Goal: Information Seeking & Learning: Get advice/opinions

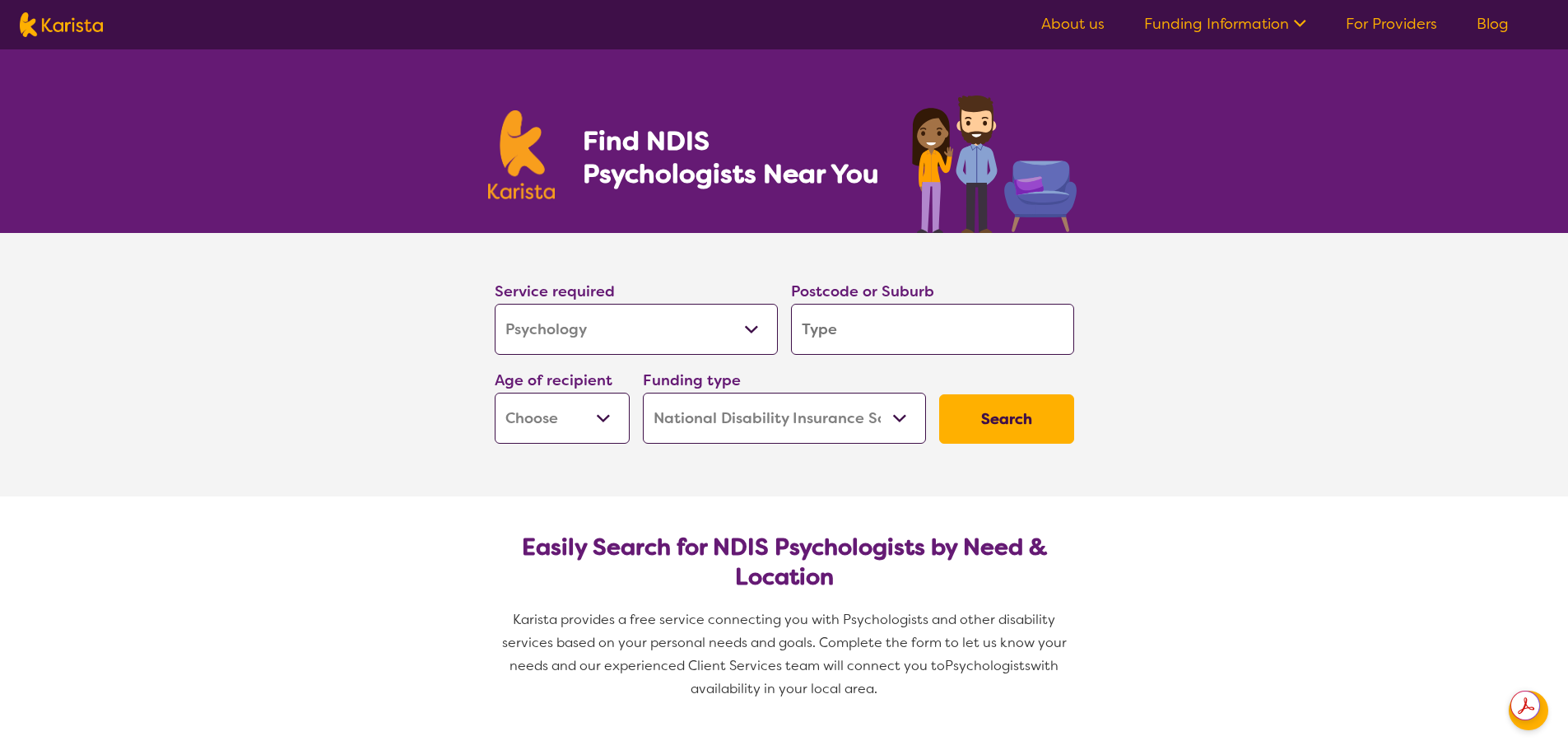
select select "Psychology"
select select "NDIS"
select select "Psychology"
select select "NDIS"
click at [767, 326] on select "Allied Health Assistant Assessment (ADHD or Autism) Behaviour support Counselli…" at bounding box center [636, 329] width 283 height 51
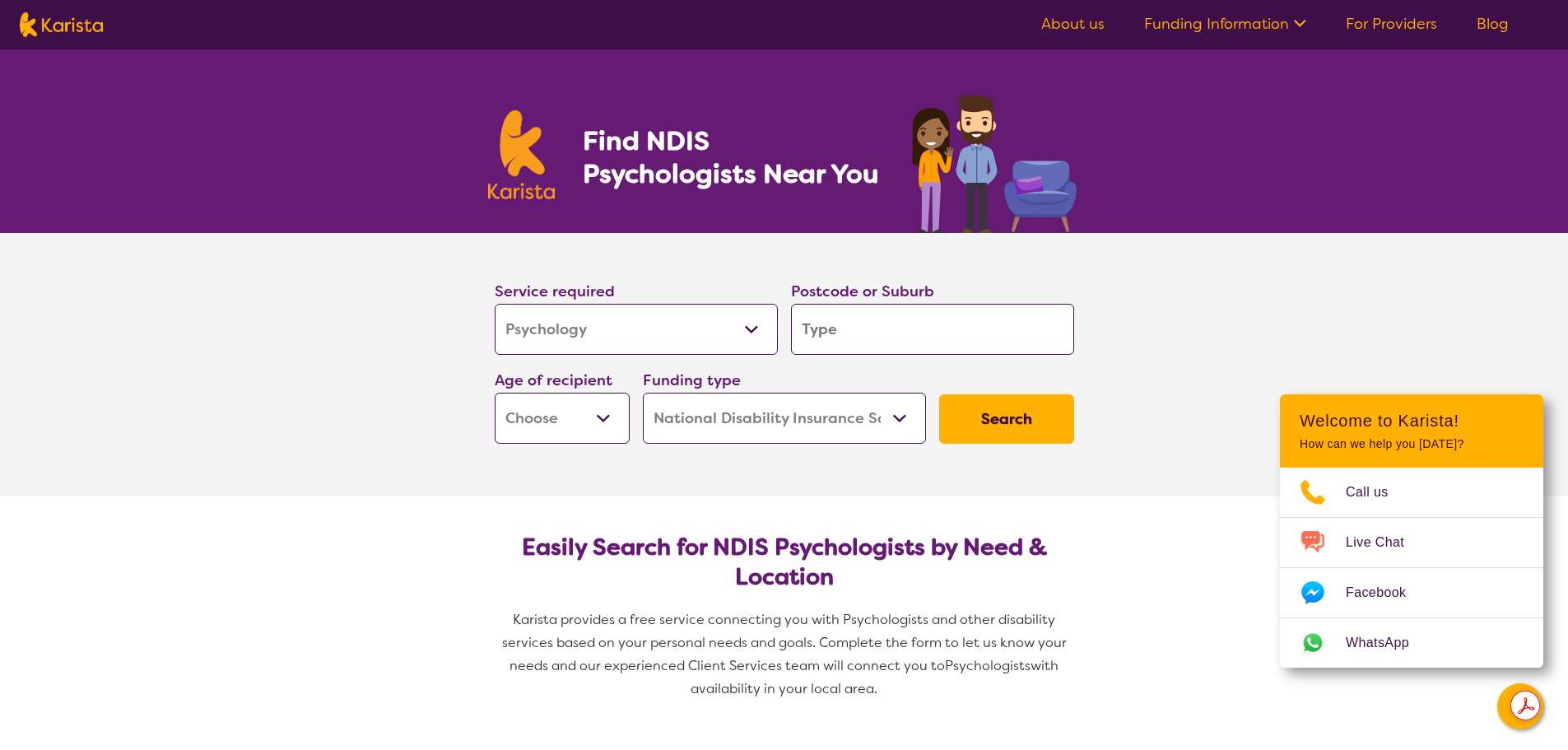
click at [756, 328] on select "Allied Health Assistant Assessment (ADHD or Autism) Behaviour support Counselli…" at bounding box center [636, 329] width 283 height 51
select select "Counselling"
click at [495, 304] on select "Allied Health Assistant Assessment (ADHD or Autism) Behaviour support Counselli…" at bounding box center [636, 329] width 283 height 51
select select "Counselling"
click at [877, 328] on input "search" at bounding box center [932, 329] width 283 height 51
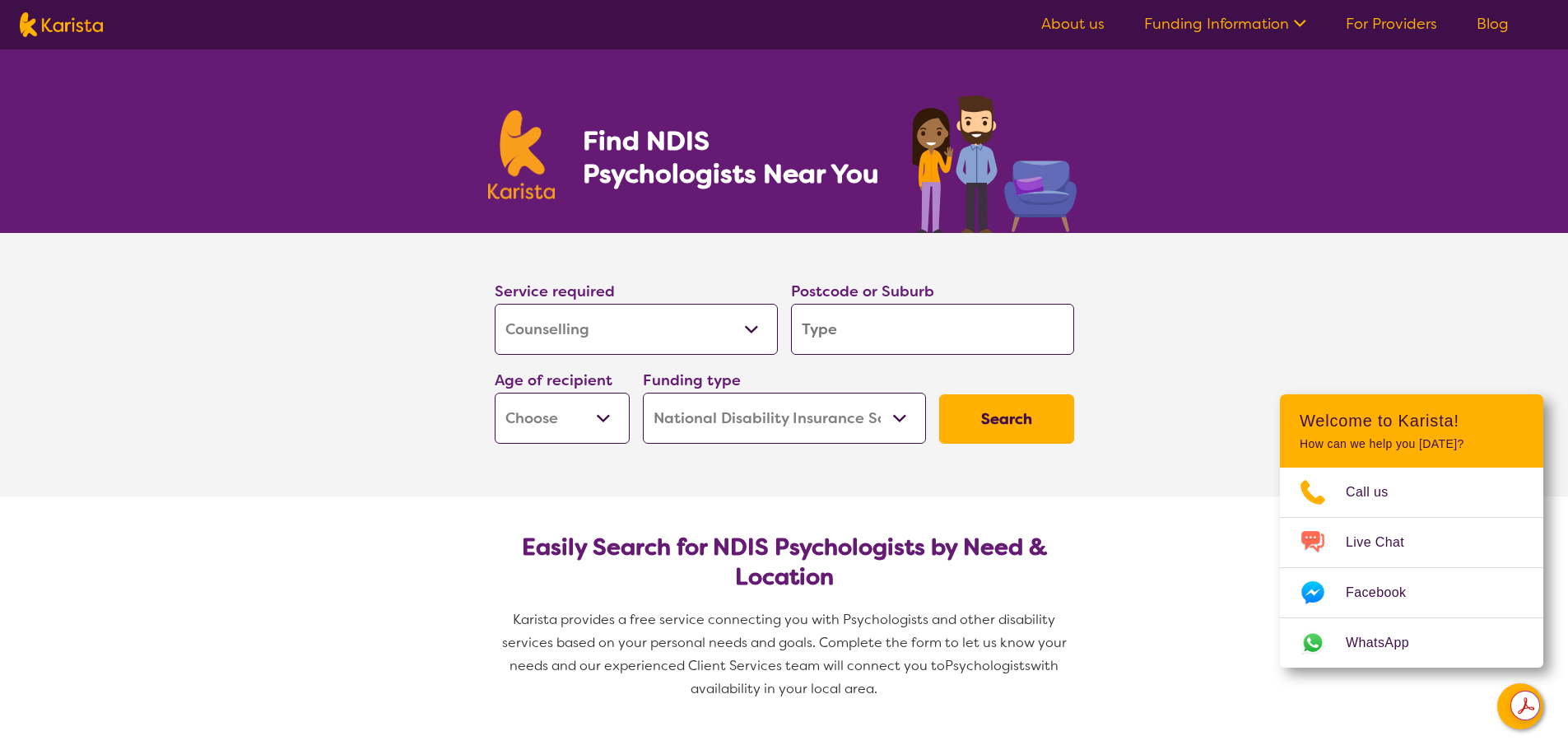
type input "3"
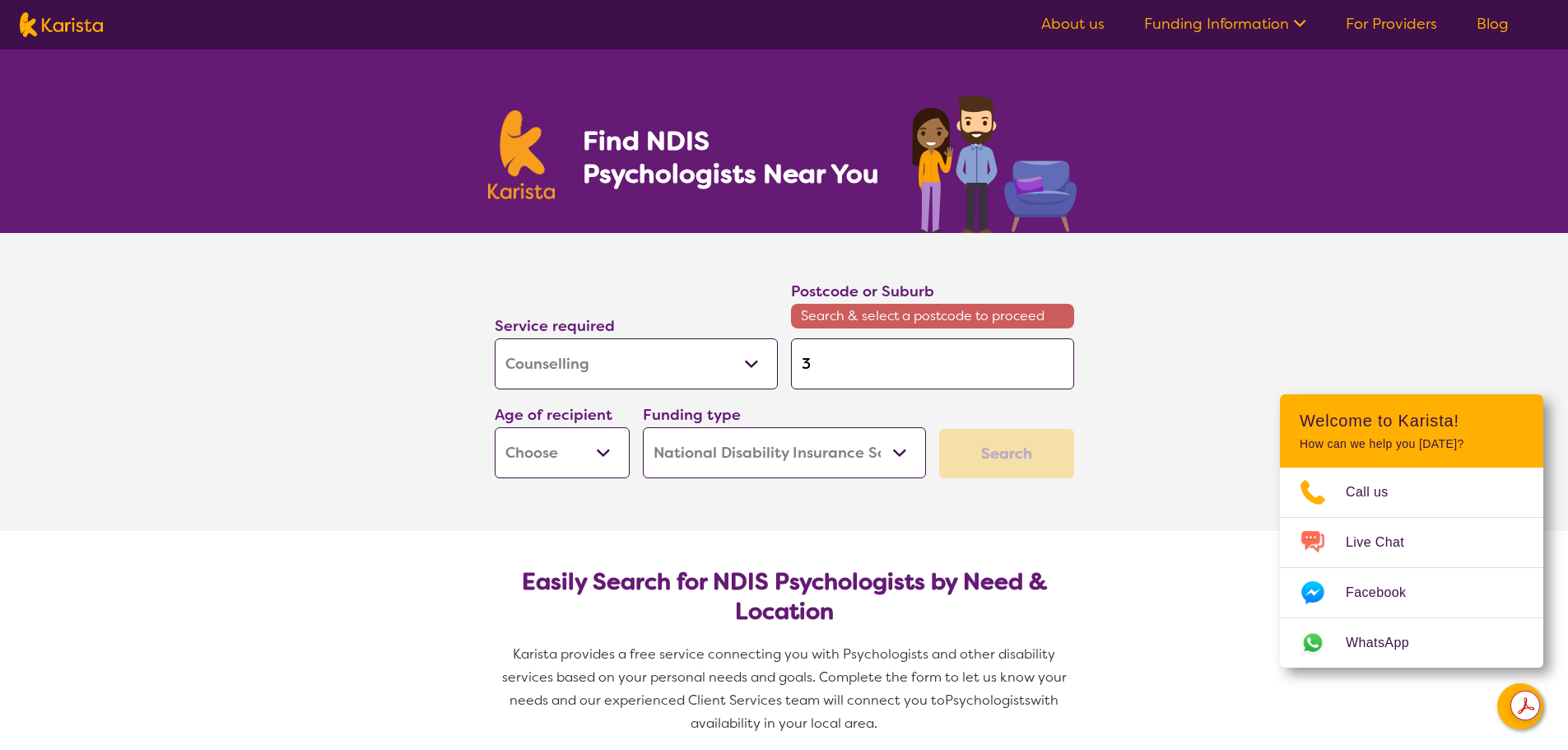
type input "31"
type input "316"
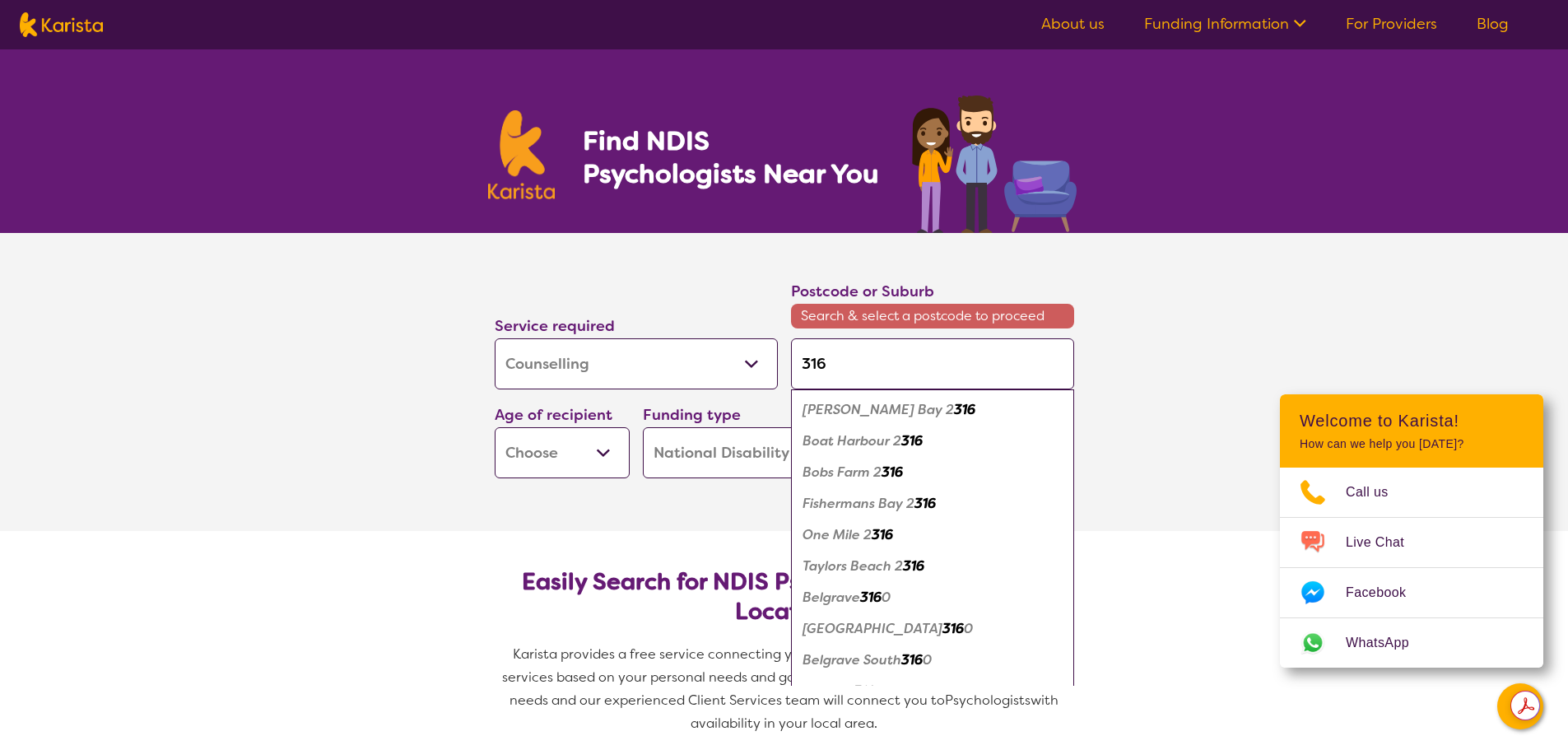
type input "3167"
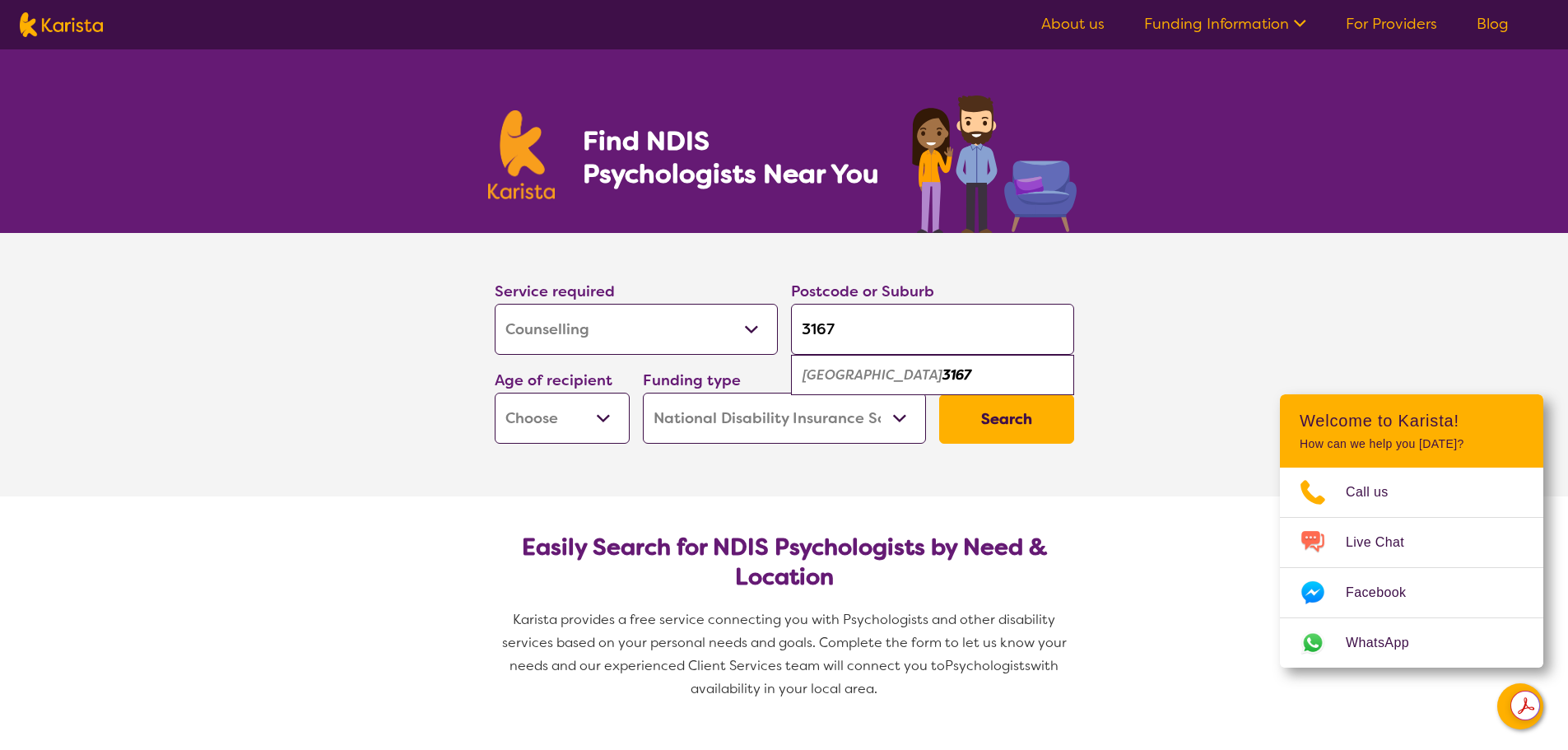
type input "3167"
click at [852, 378] on em "Oakleigh South" at bounding box center [872, 375] width 140 height 17
click at [599, 427] on select "Early Childhood - 0 to 9 Child - 10 to 11 Adolescent - 12 to 17 Adult - 18 to 6…" at bounding box center [562, 418] width 135 height 51
select select "CH"
click at [495, 392] on select "Early Childhood - 0 to 9 Child - 10 to 11 Adolescent - 12 to 17 Adult - 18 to 6…" at bounding box center [562, 418] width 135 height 51
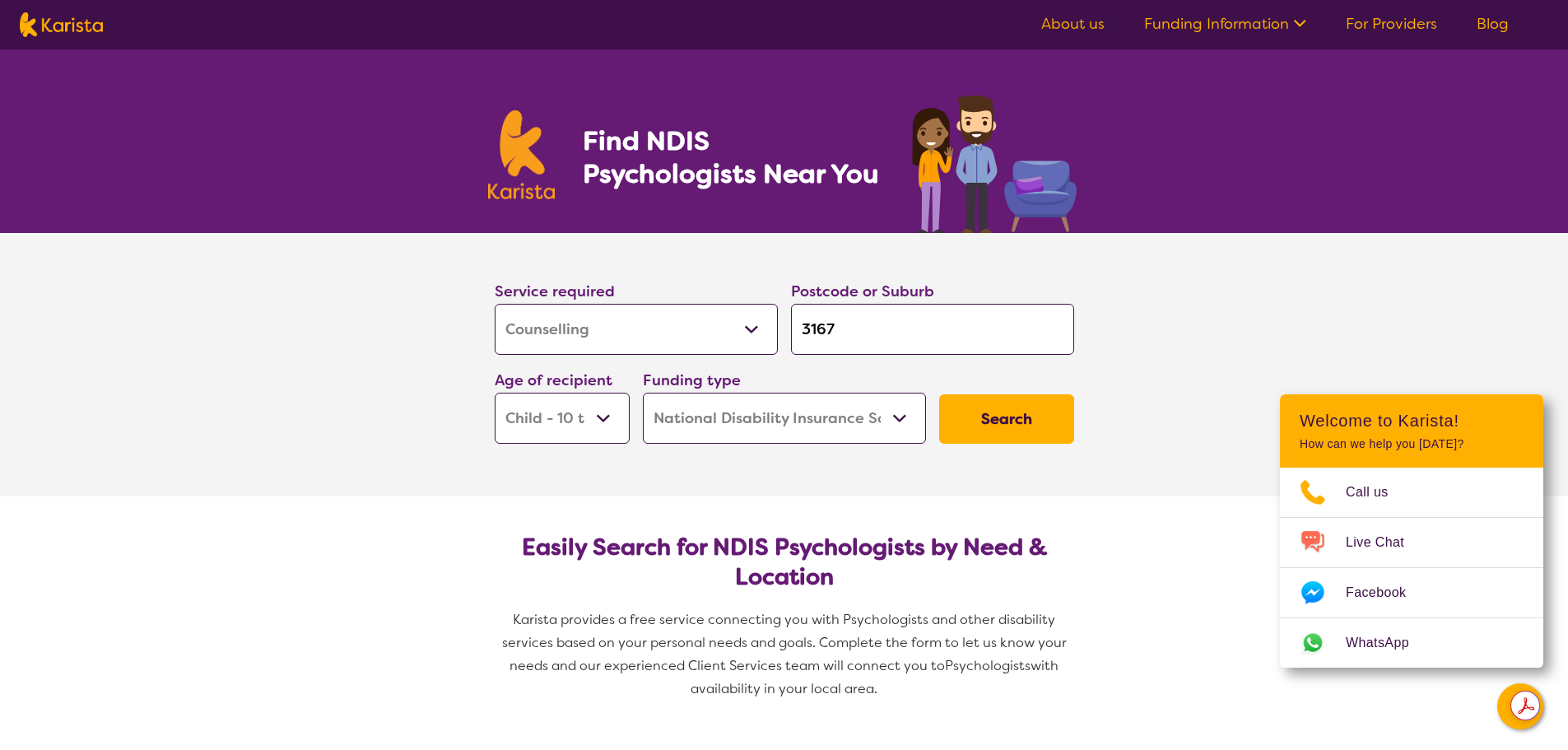
select select "CH"
click at [1014, 422] on button "Search" at bounding box center [1007, 419] width 135 height 49
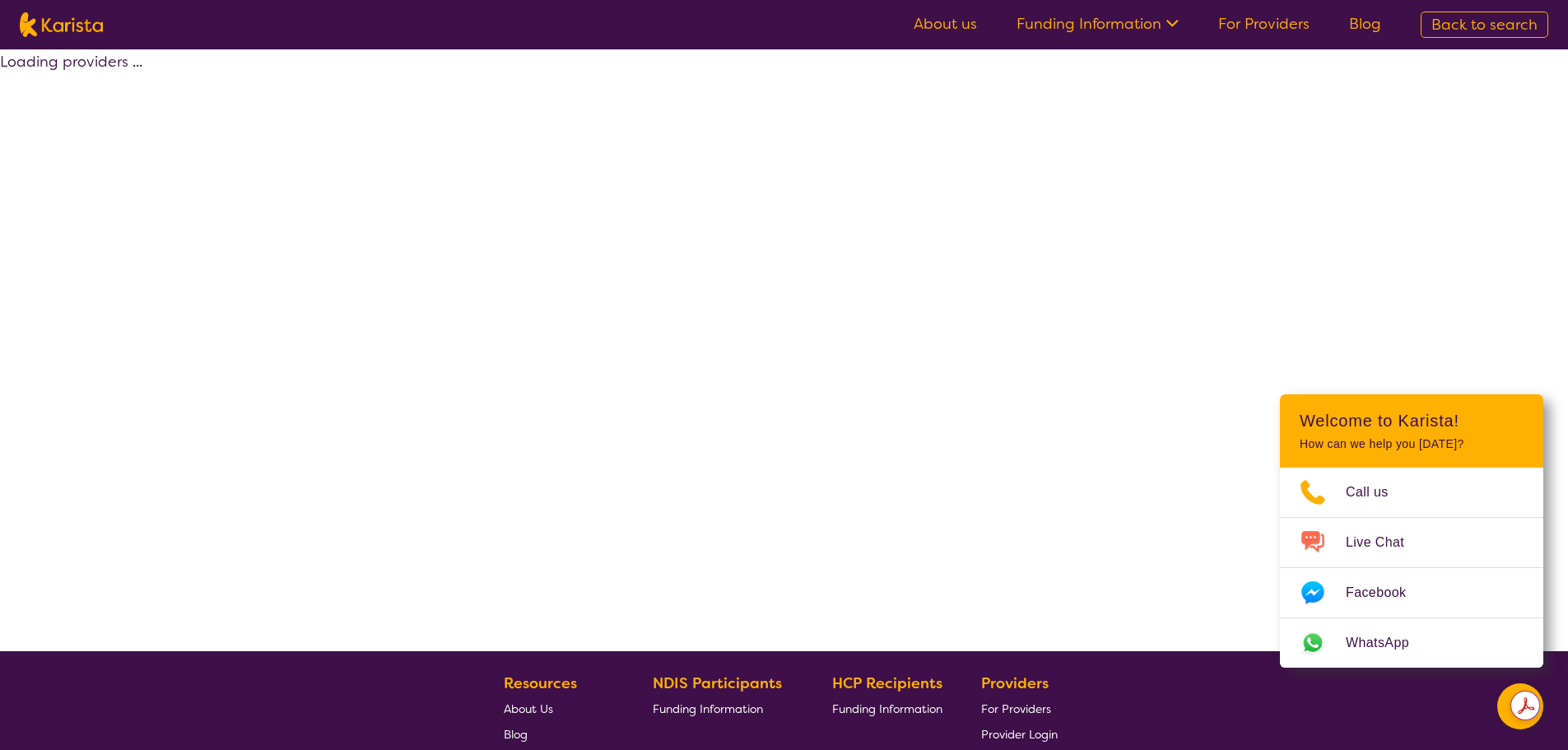
select select "by_score"
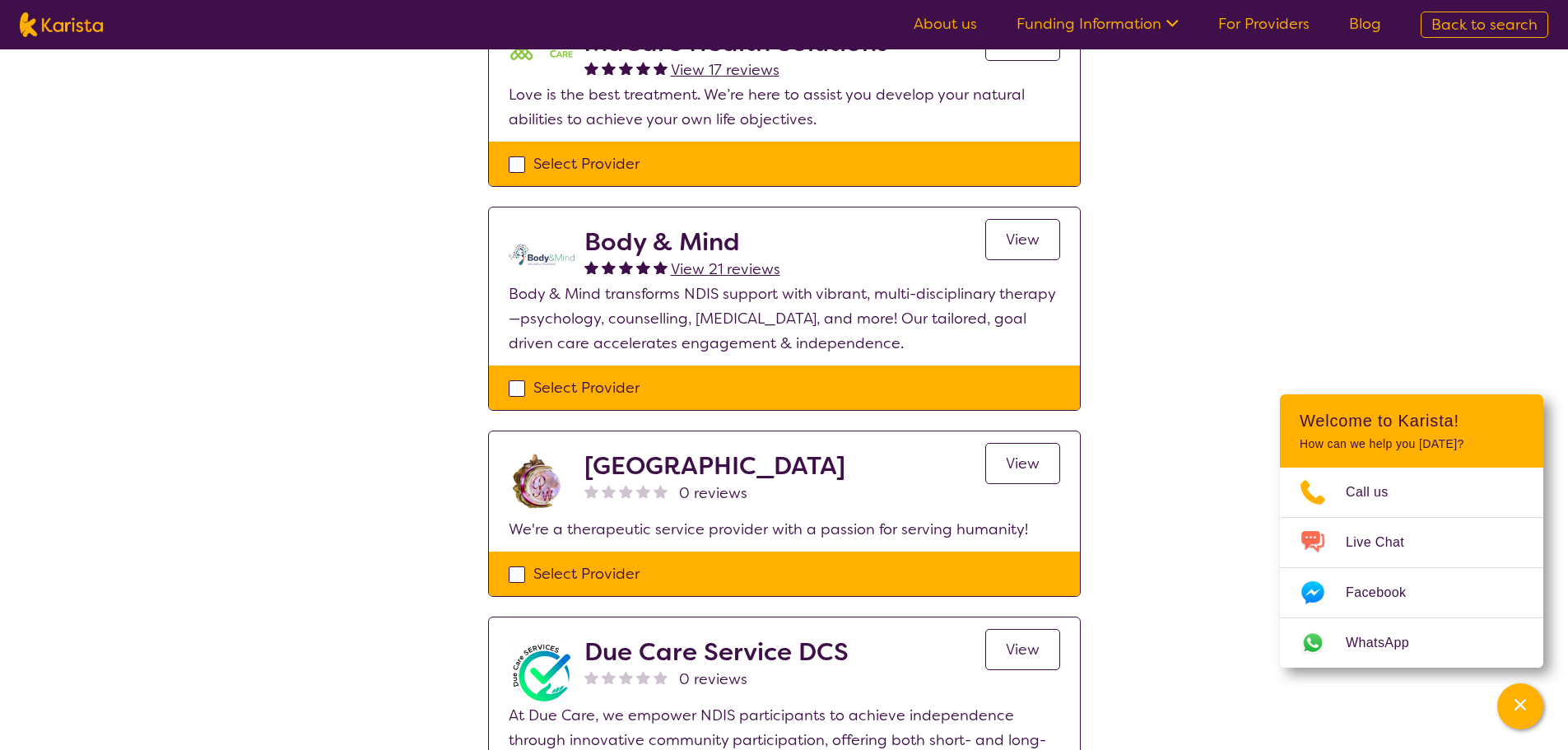
scroll to position [411, 0]
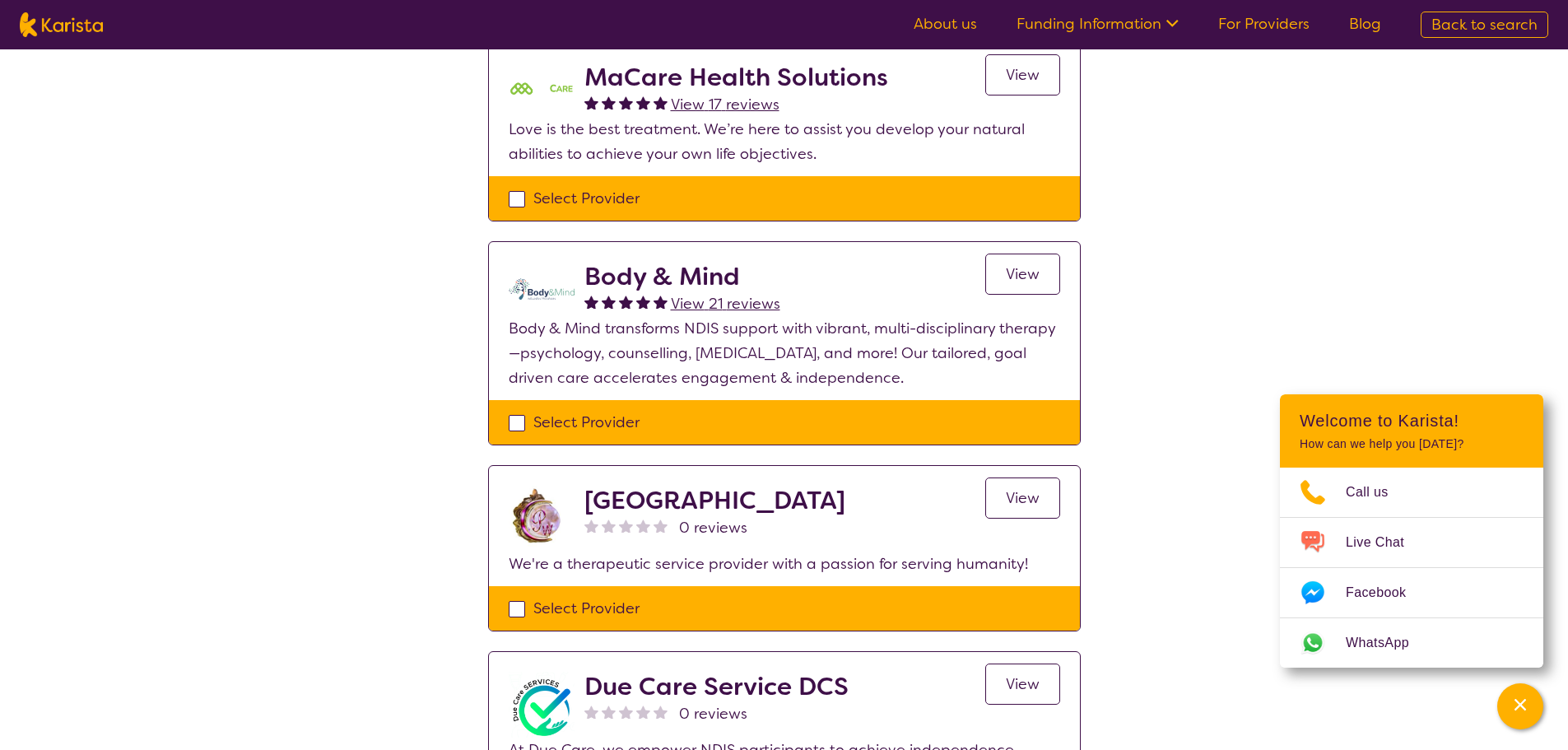
click at [1023, 283] on span "View" at bounding box center [1023, 273] width 34 height 20
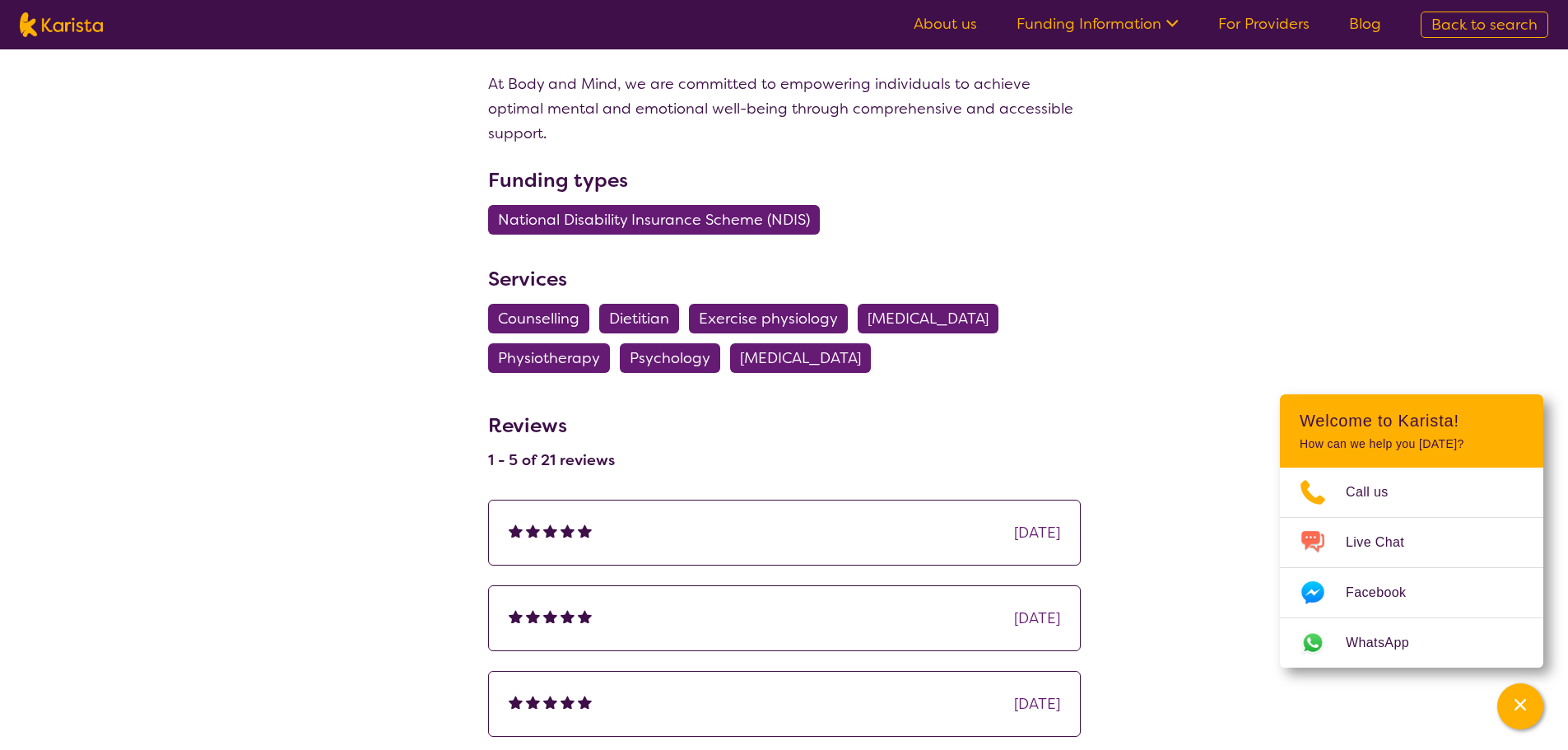
scroll to position [1892, 0]
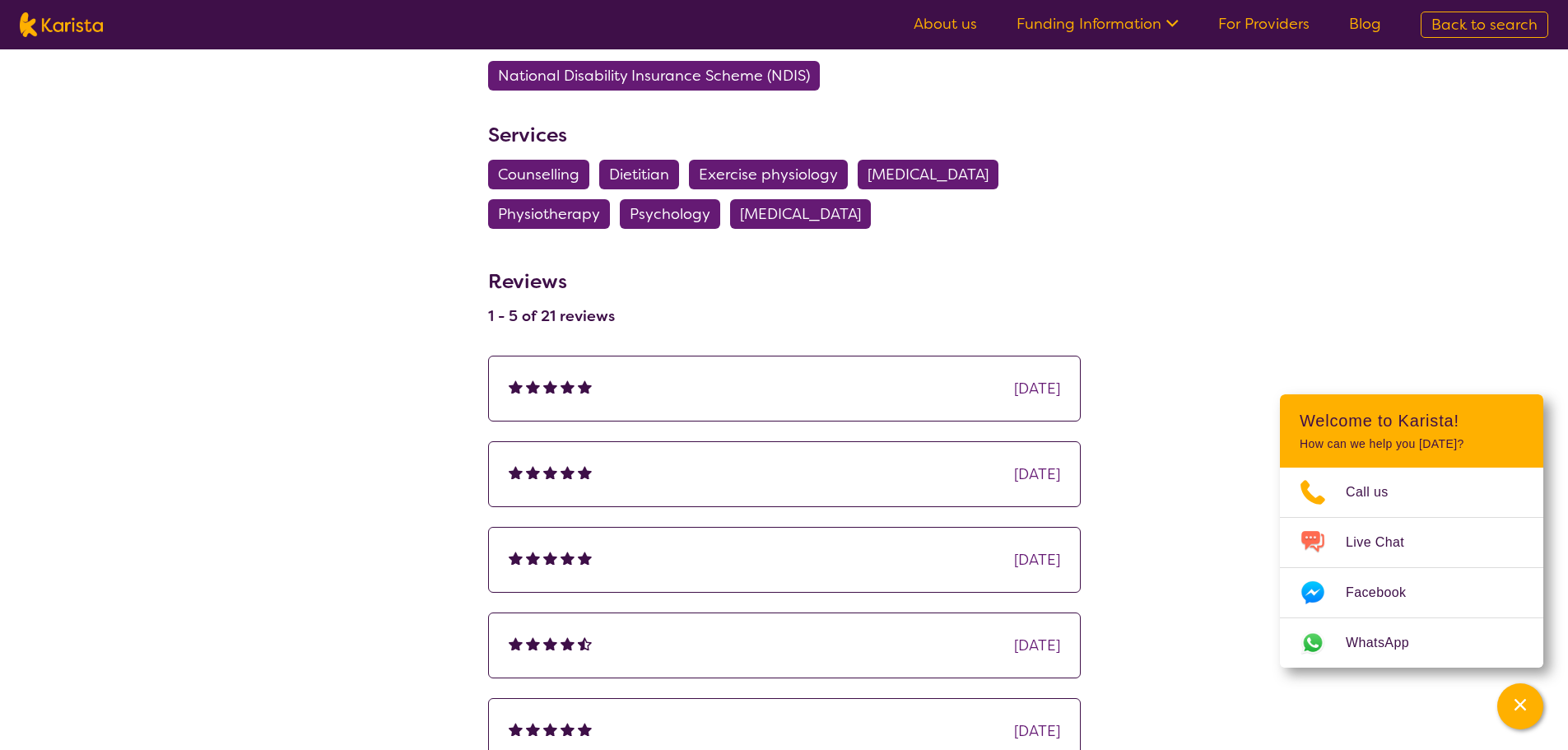
click at [1014, 376] on div "3 months ago" at bounding box center [1037, 389] width 46 height 25
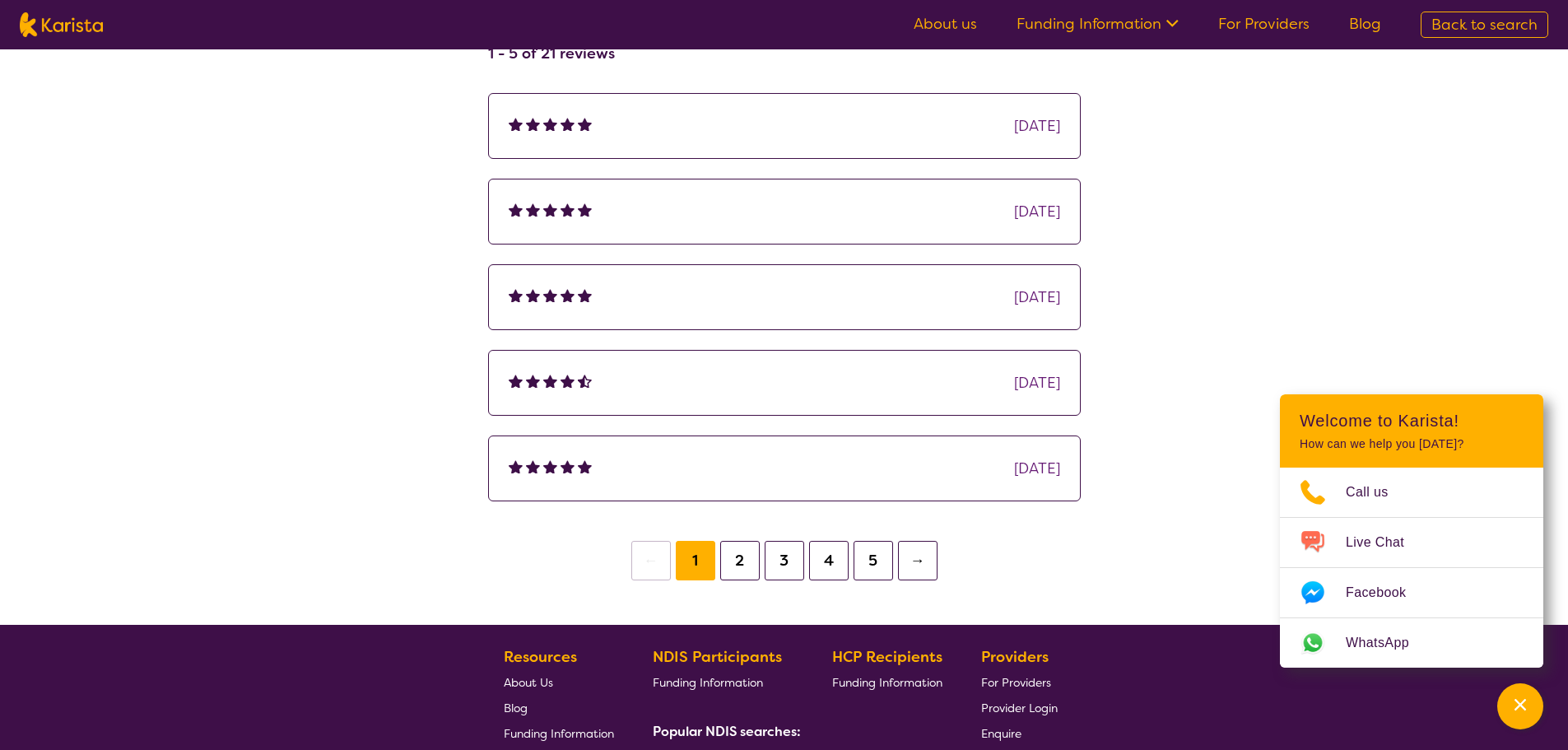
scroll to position [2222, 0]
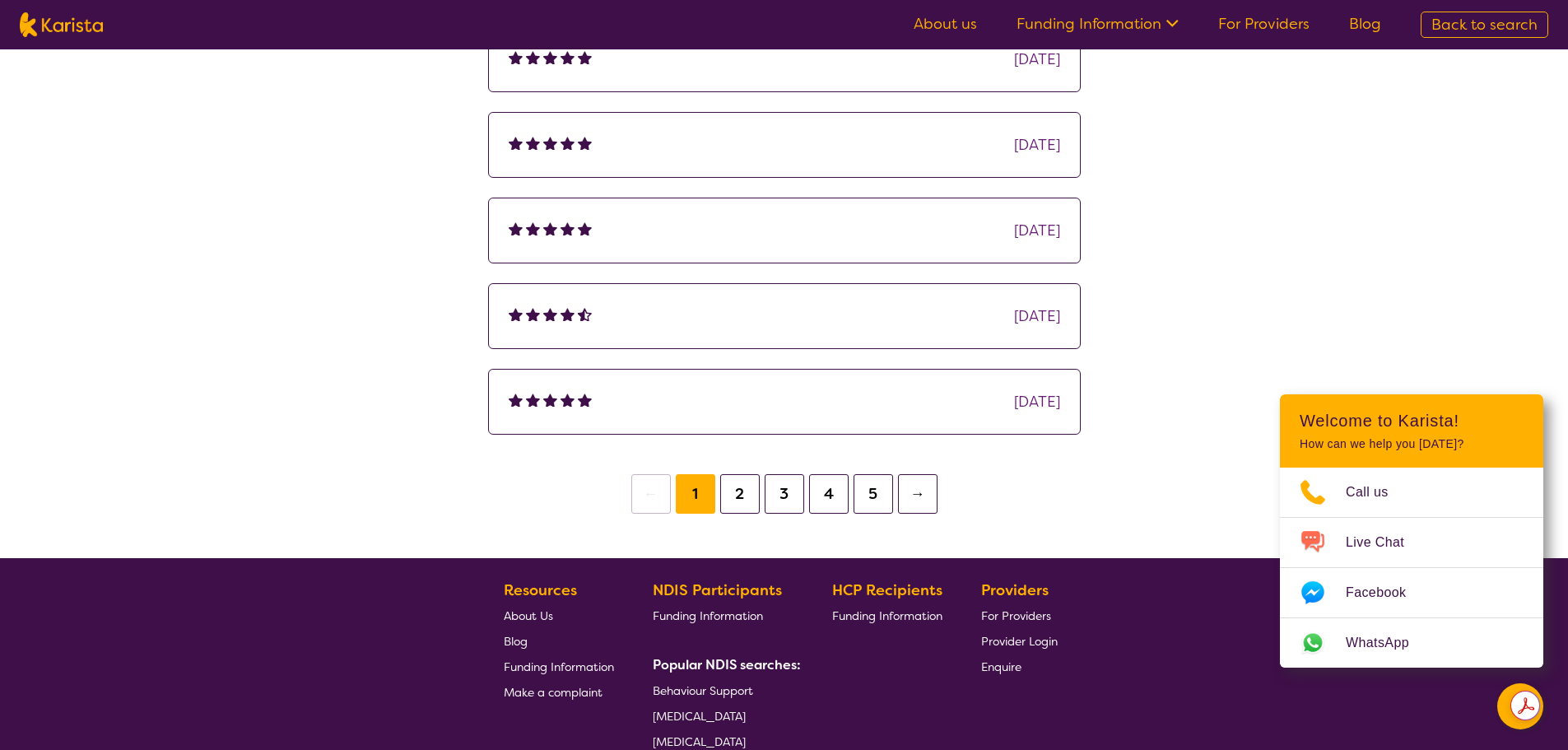
click at [922, 474] on button "→" at bounding box center [918, 494] width 40 height 40
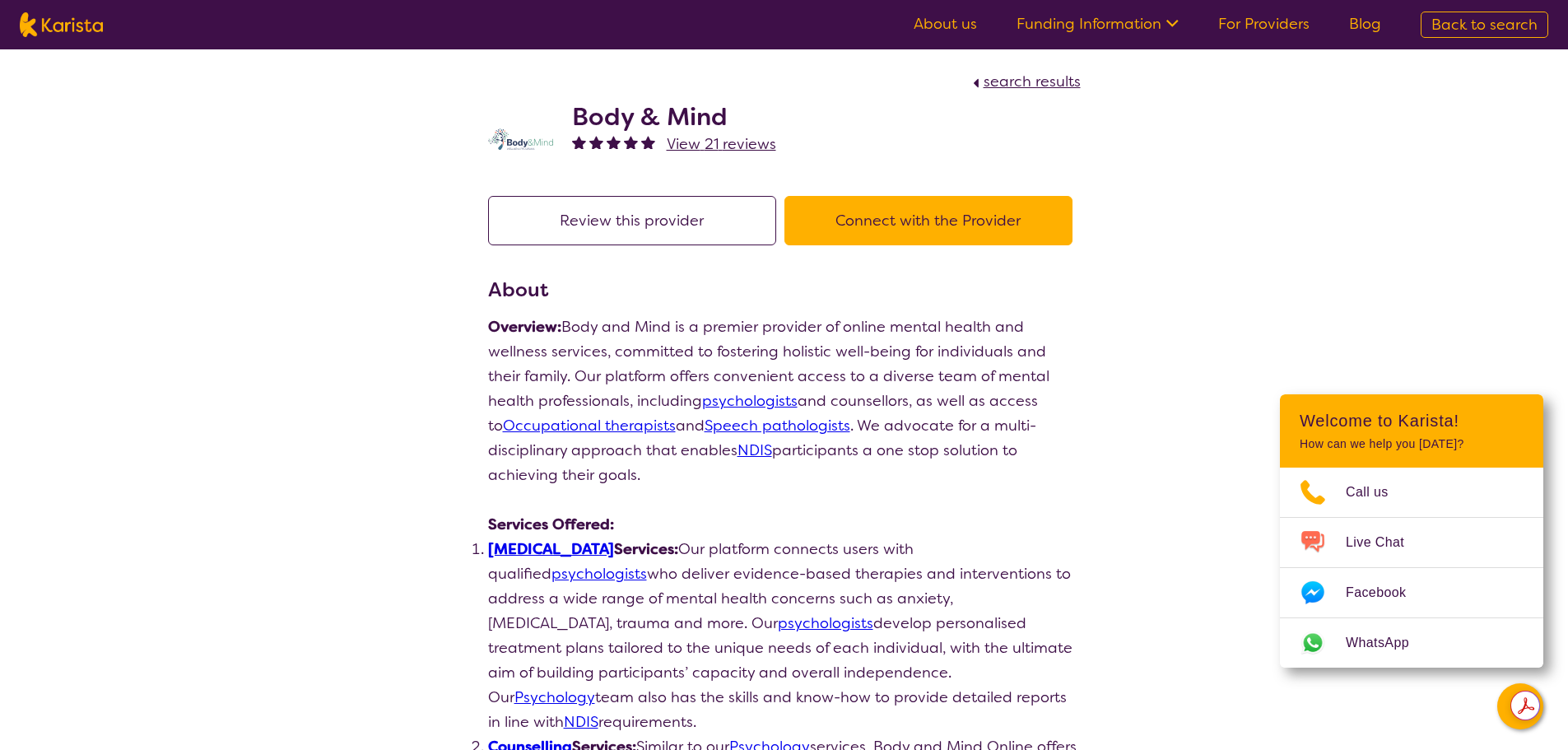
click at [971, 228] on button "Connect with the Provider" at bounding box center [928, 220] width 289 height 49
click at [1019, 87] on span "search results" at bounding box center [1032, 81] width 97 height 20
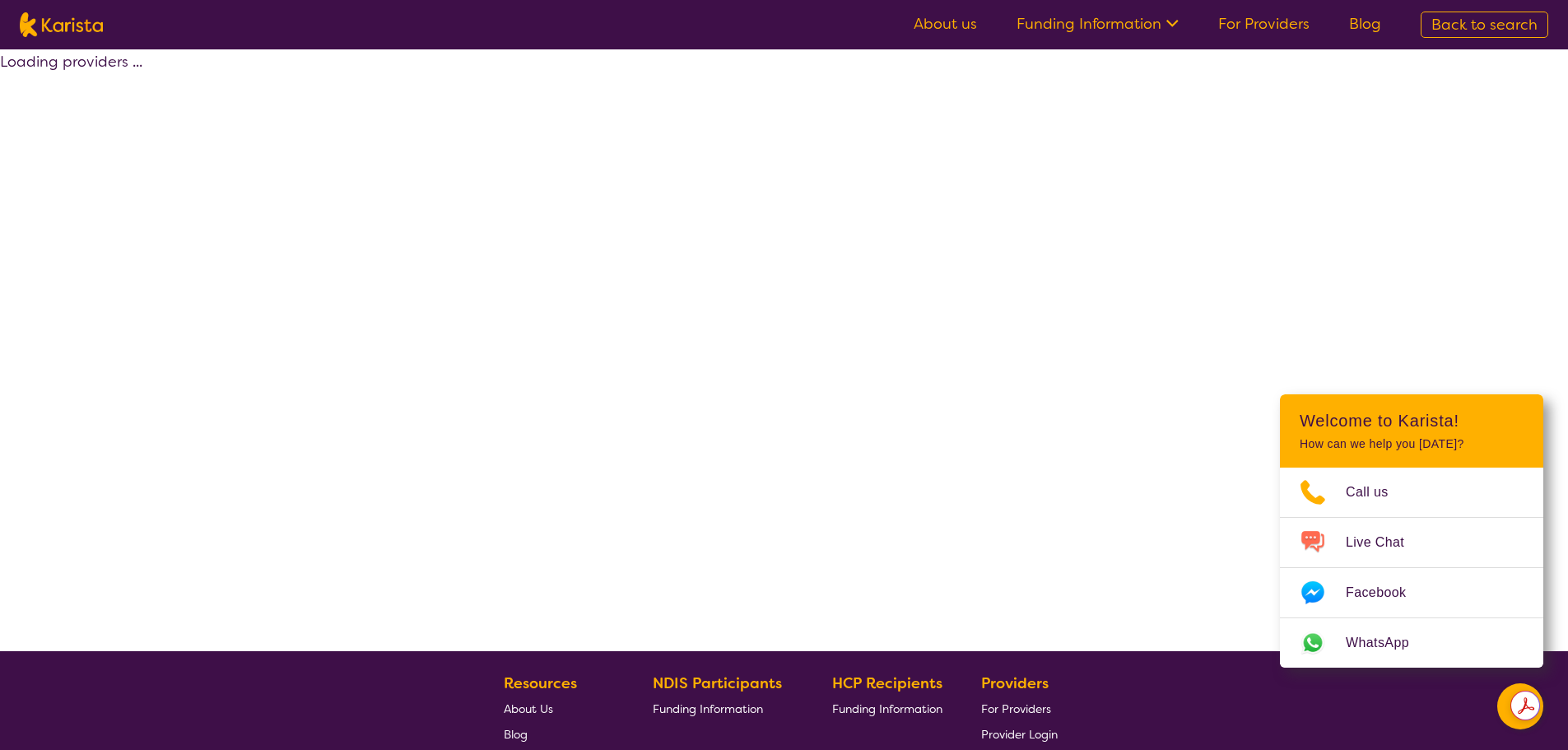
select select "by_score"
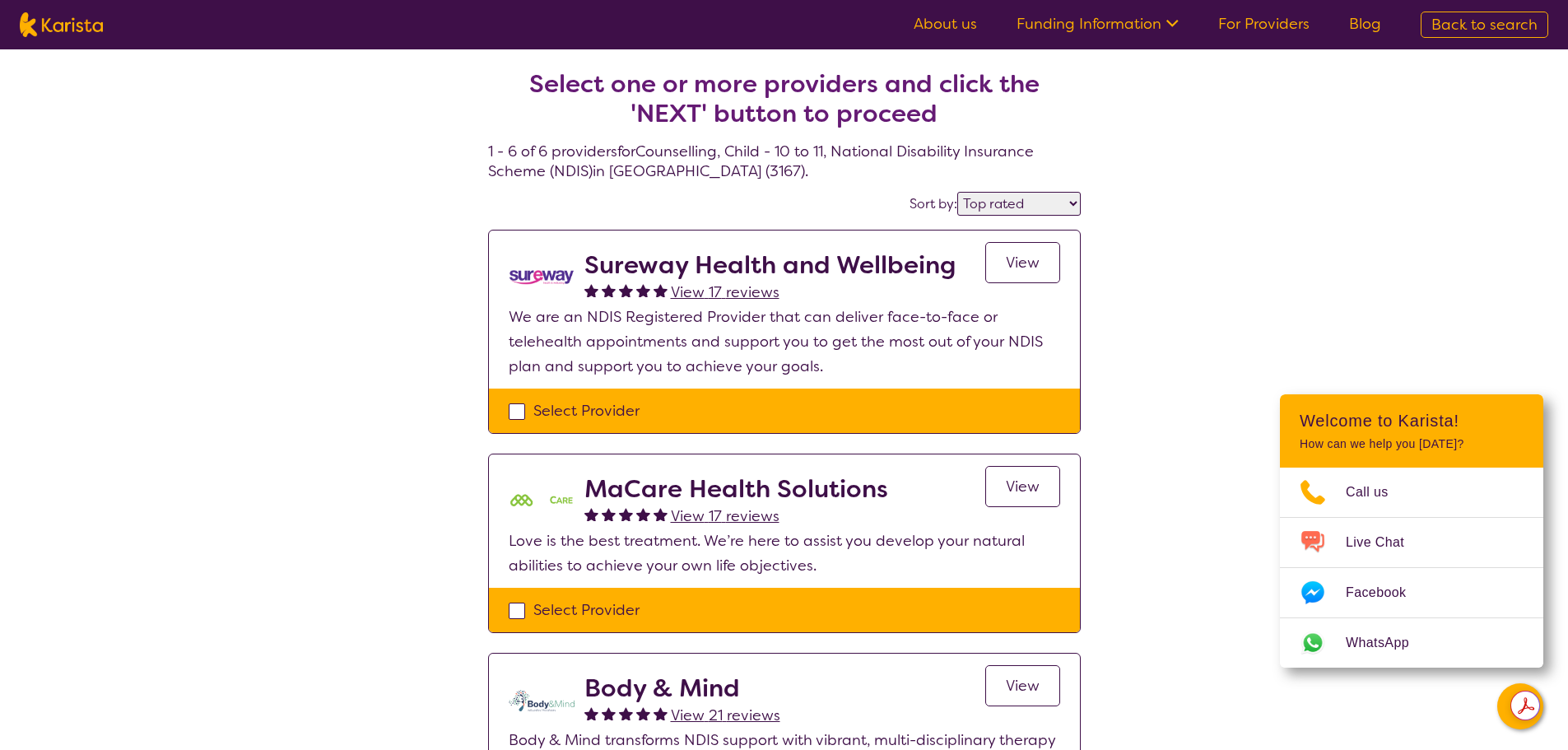
click at [1039, 253] on span "View" at bounding box center [1023, 262] width 34 height 20
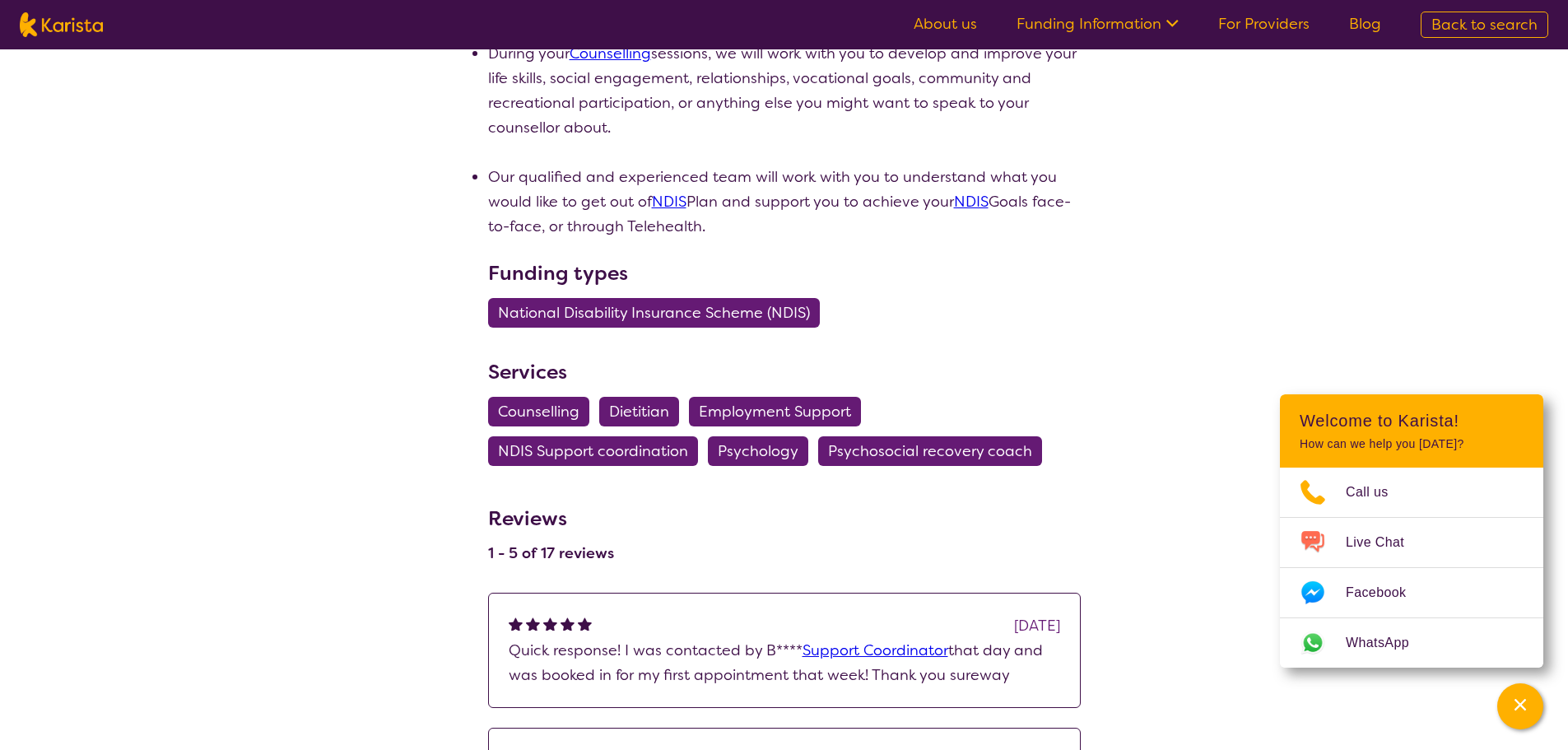
scroll to position [823, 0]
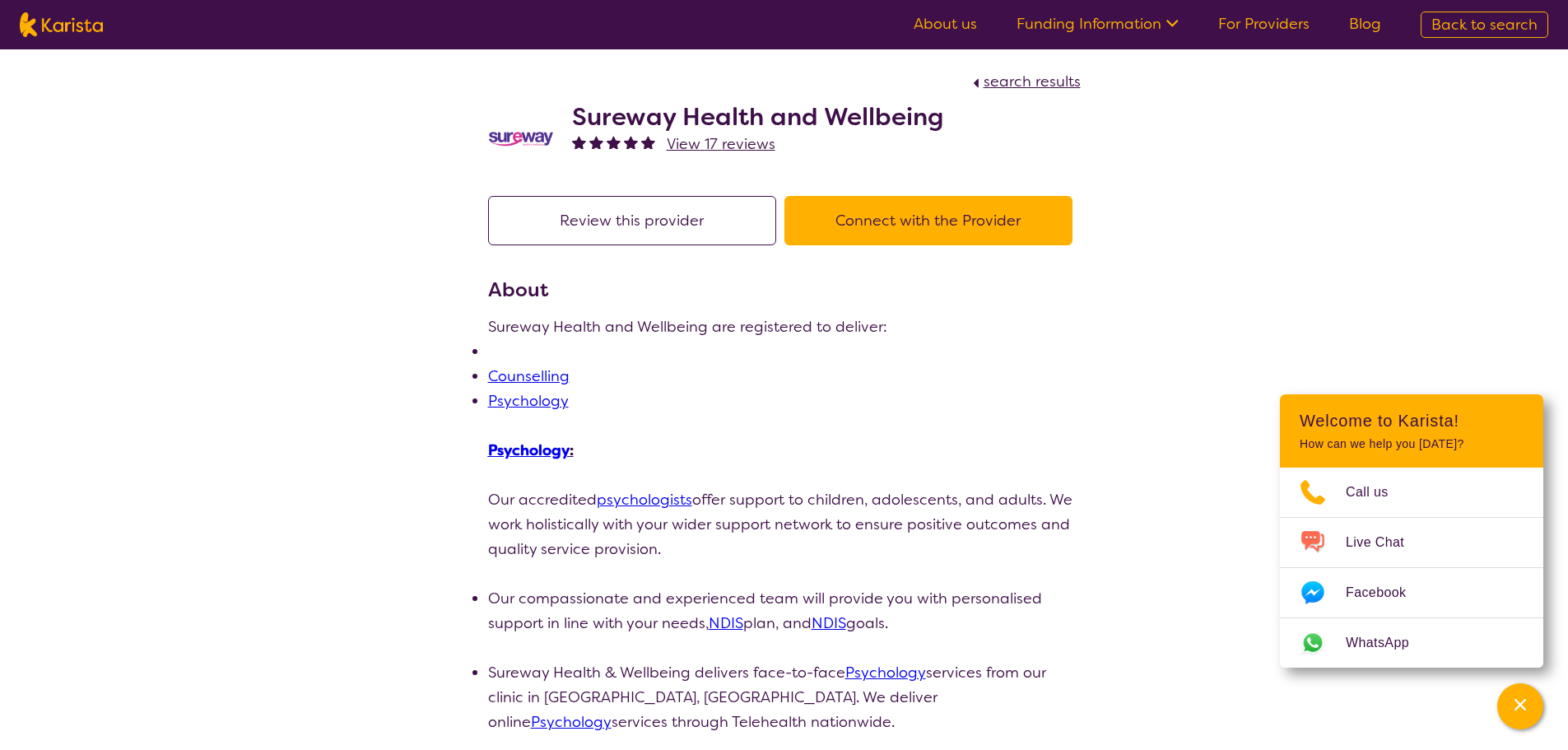
select select "by_score"
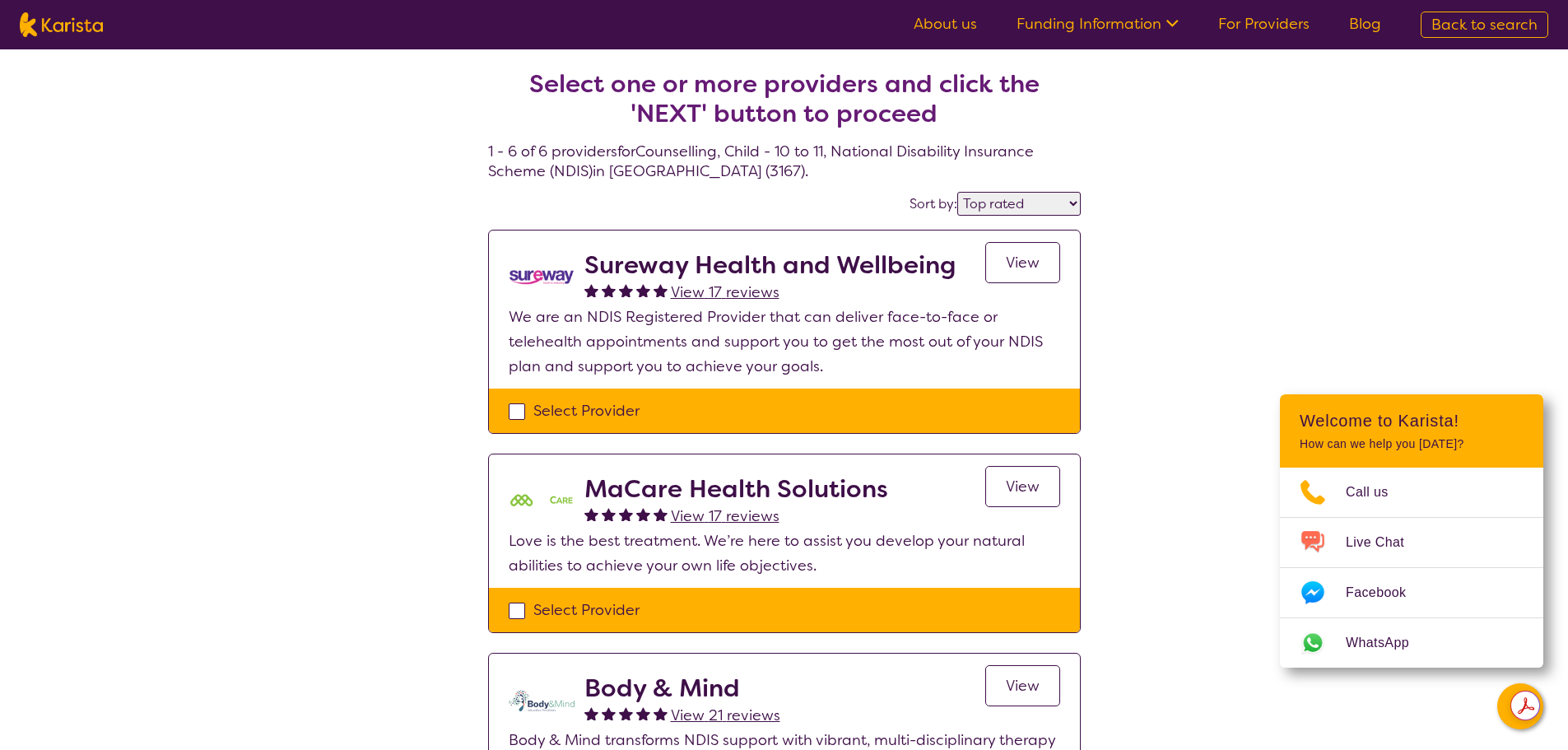
click at [1027, 485] on span "View" at bounding box center [1023, 486] width 34 height 20
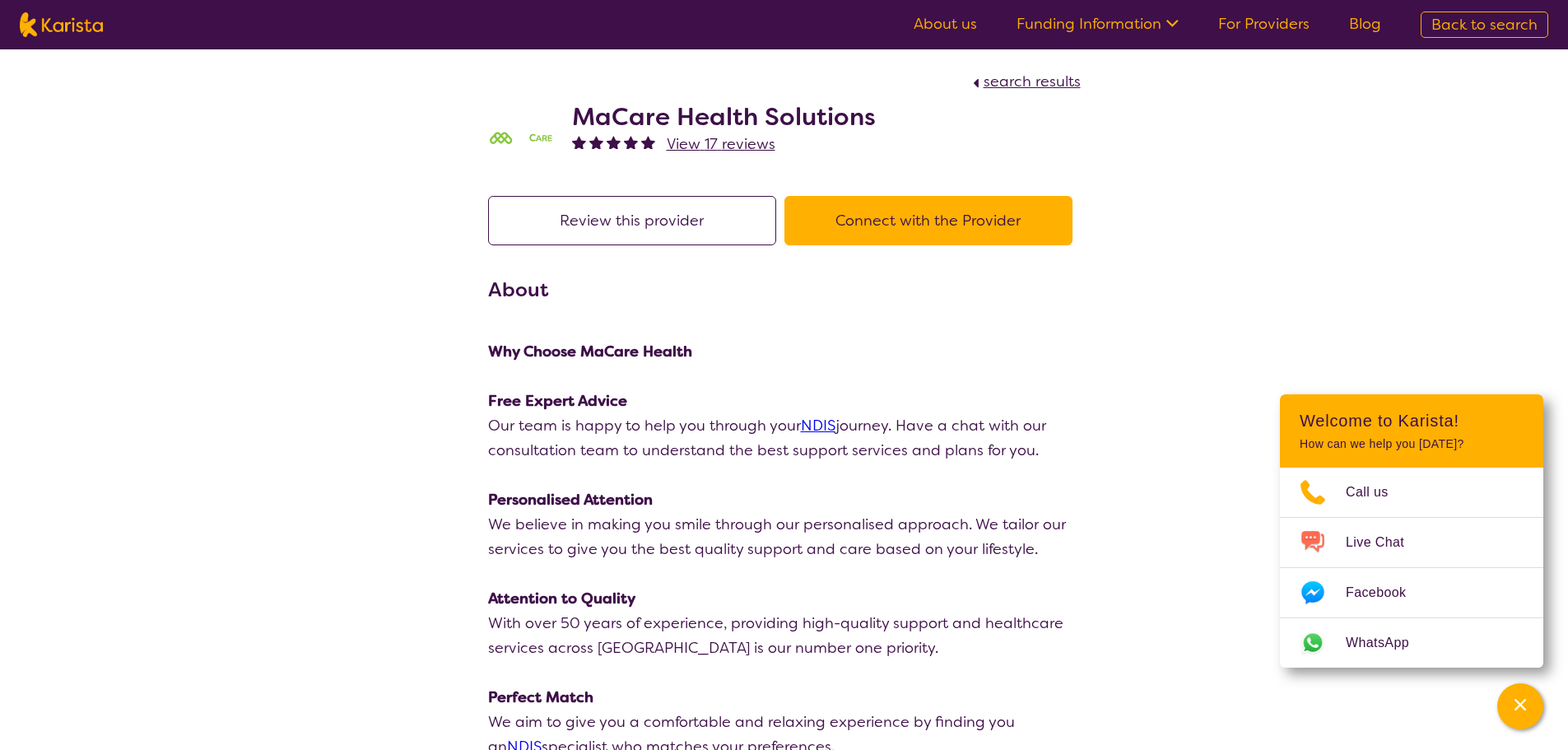
click at [999, 228] on button "Connect with the Provider" at bounding box center [928, 220] width 289 height 49
click at [931, 235] on button "Connect with the Provider" at bounding box center [928, 220] width 289 height 49
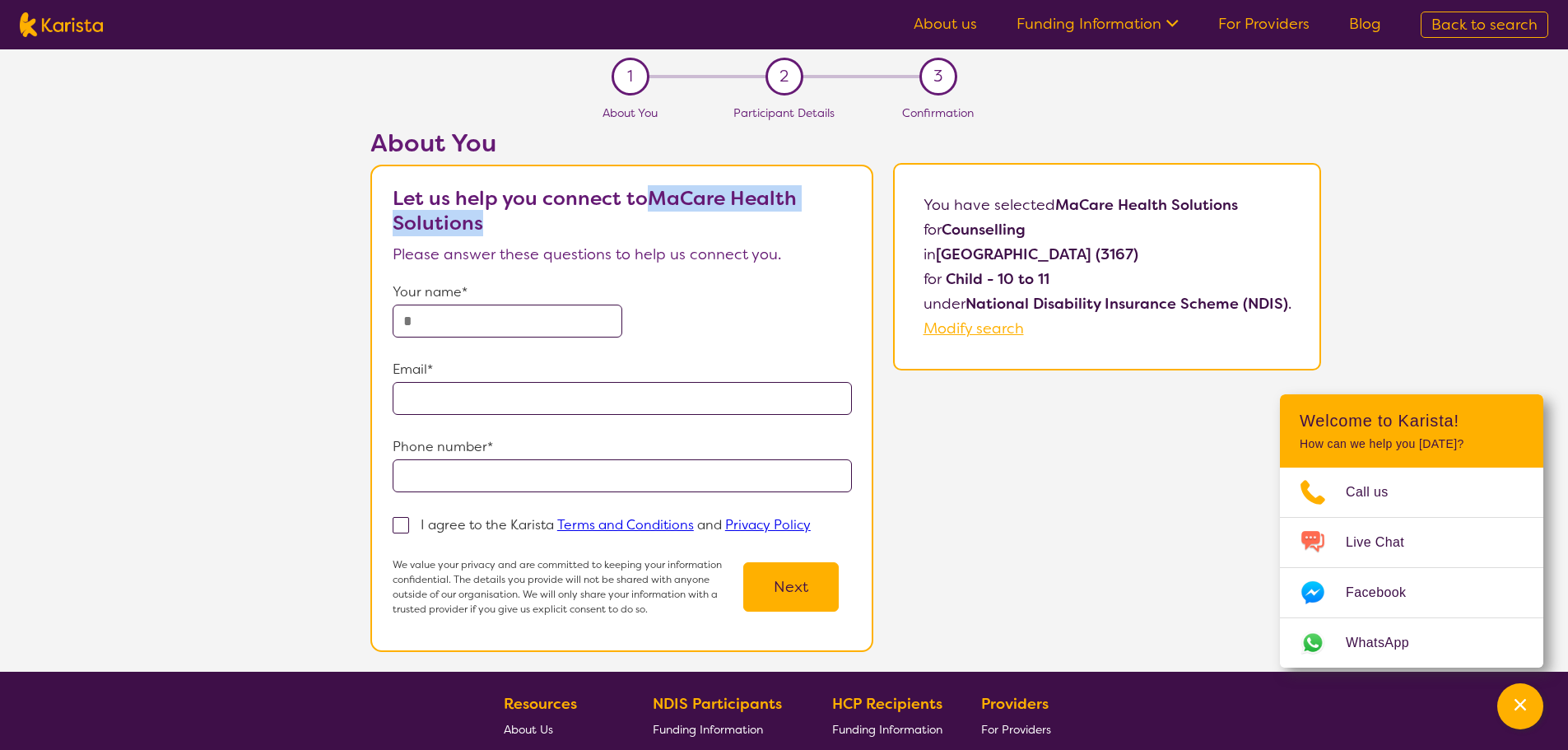
drag, startPoint x: 657, startPoint y: 202, endPoint x: 805, endPoint y: 212, distance: 148.3
click at [805, 212] on p "Let us help you connect to MaCare Health Solutions" at bounding box center [622, 211] width 459 height 49
copy b "MaCare Health Solutions"
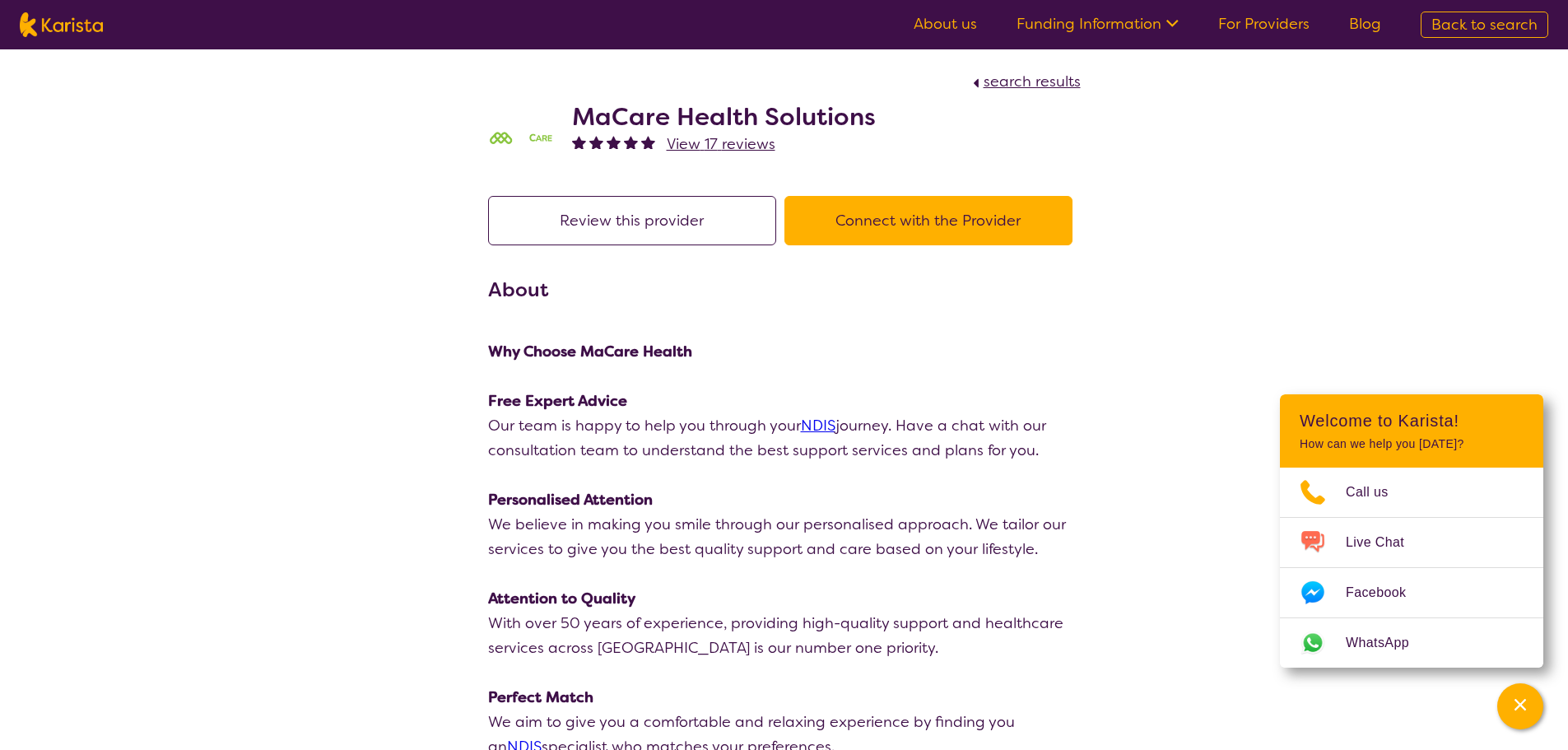
click at [1004, 84] on span "search results" at bounding box center [1032, 81] width 97 height 20
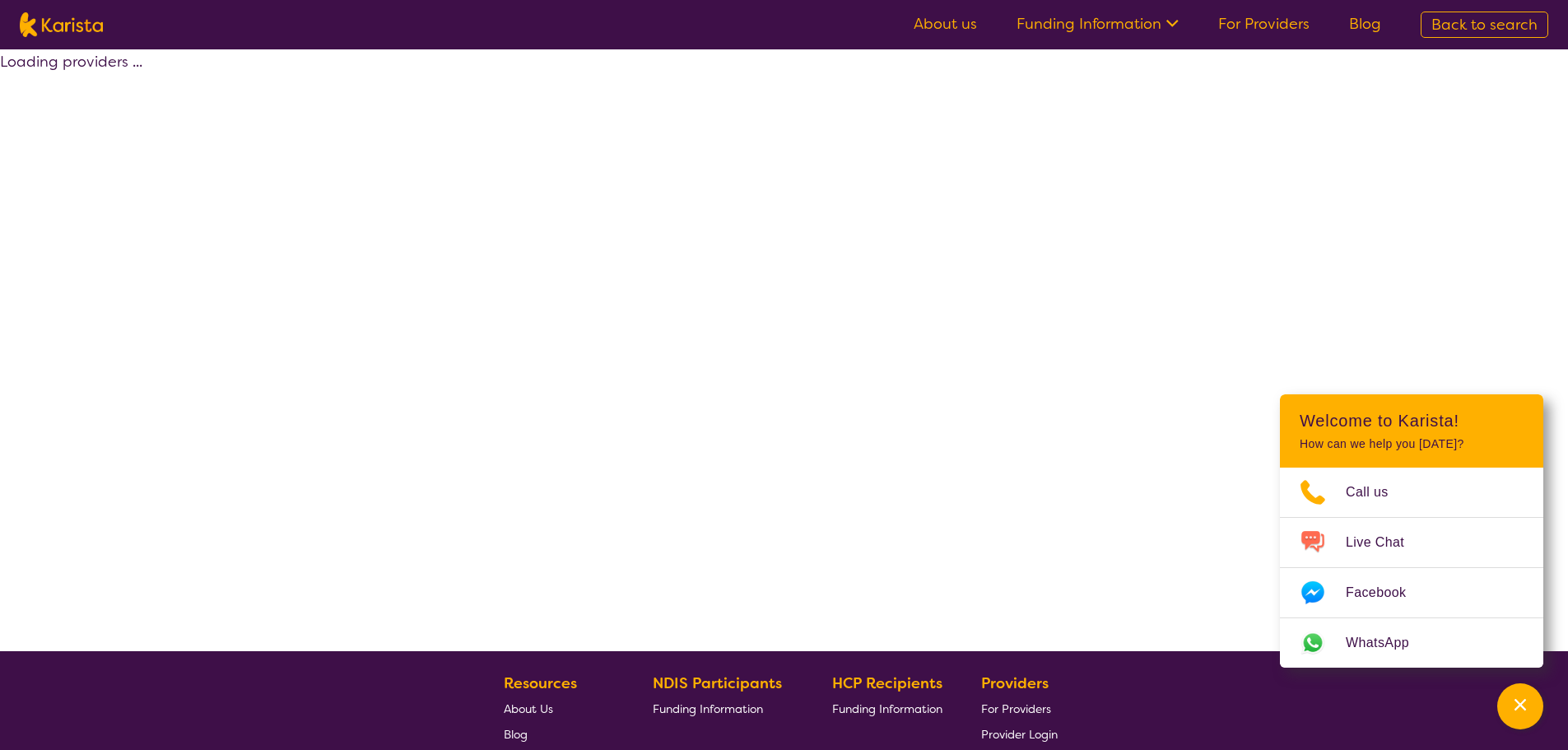
select select "by_score"
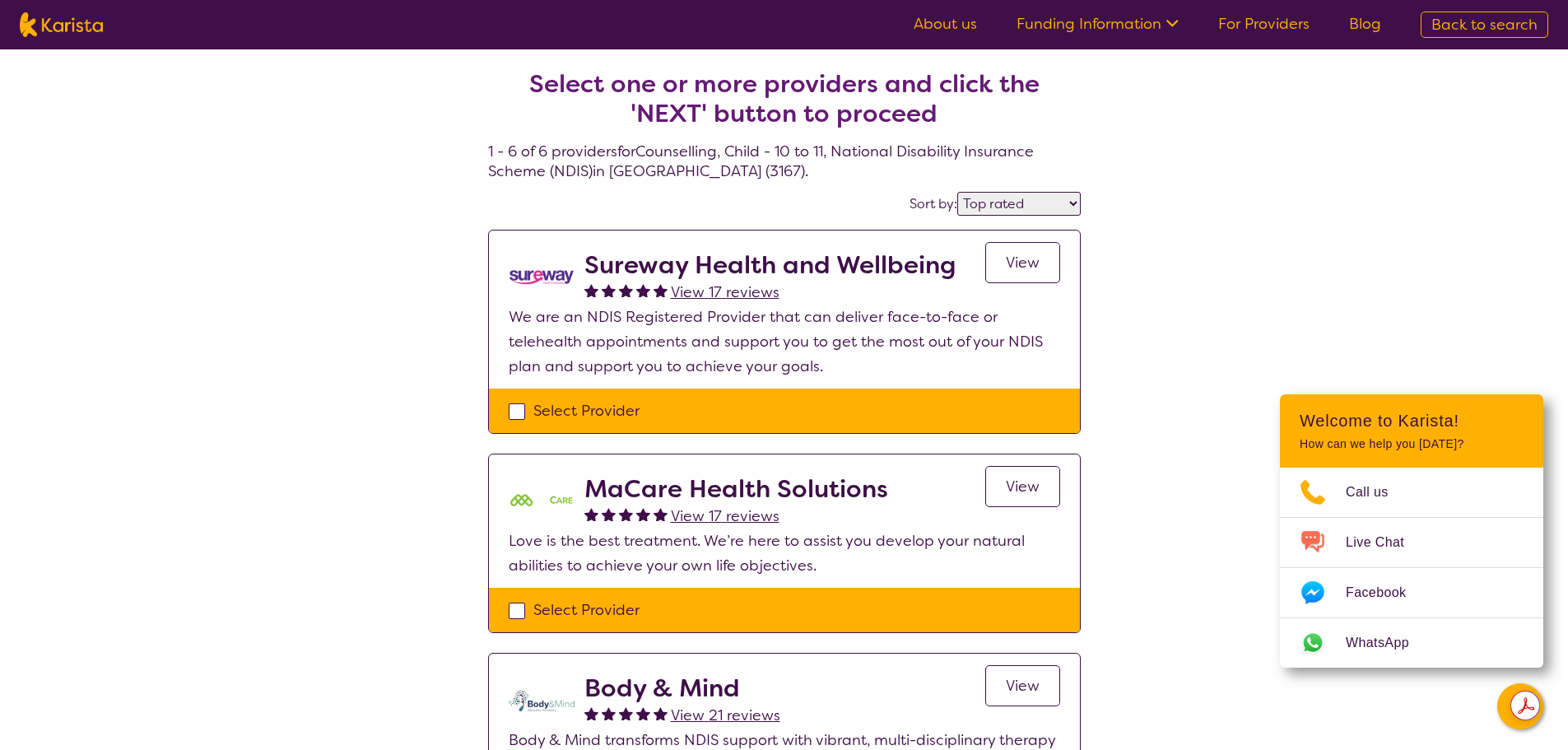
click at [1023, 265] on span "View" at bounding box center [1023, 262] width 34 height 20
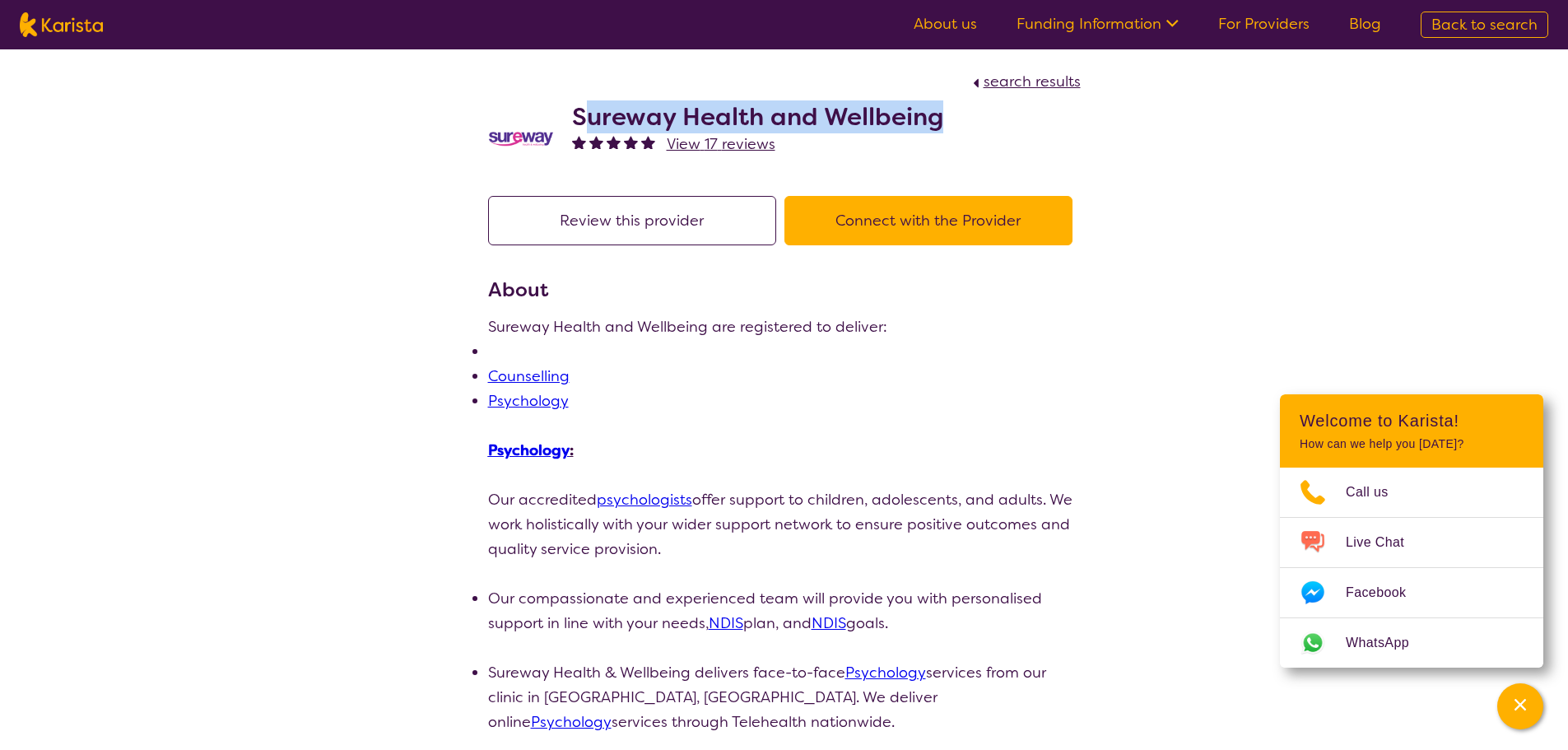
drag, startPoint x: 943, startPoint y: 121, endPoint x: 581, endPoint y: 126, distance: 362.0
click at [581, 126] on div "Sureway Health and Wellbeing View 17 reviews" at bounding box center [784, 134] width 592 height 82
drag, startPoint x: 576, startPoint y: 116, endPoint x: 1060, endPoint y: 118, distance: 484.0
click at [1060, 118] on div "Sureway Health and Wellbeing View 17 reviews" at bounding box center [784, 134] width 592 height 82
copy h2 "Sureway Health and Wellbeing"
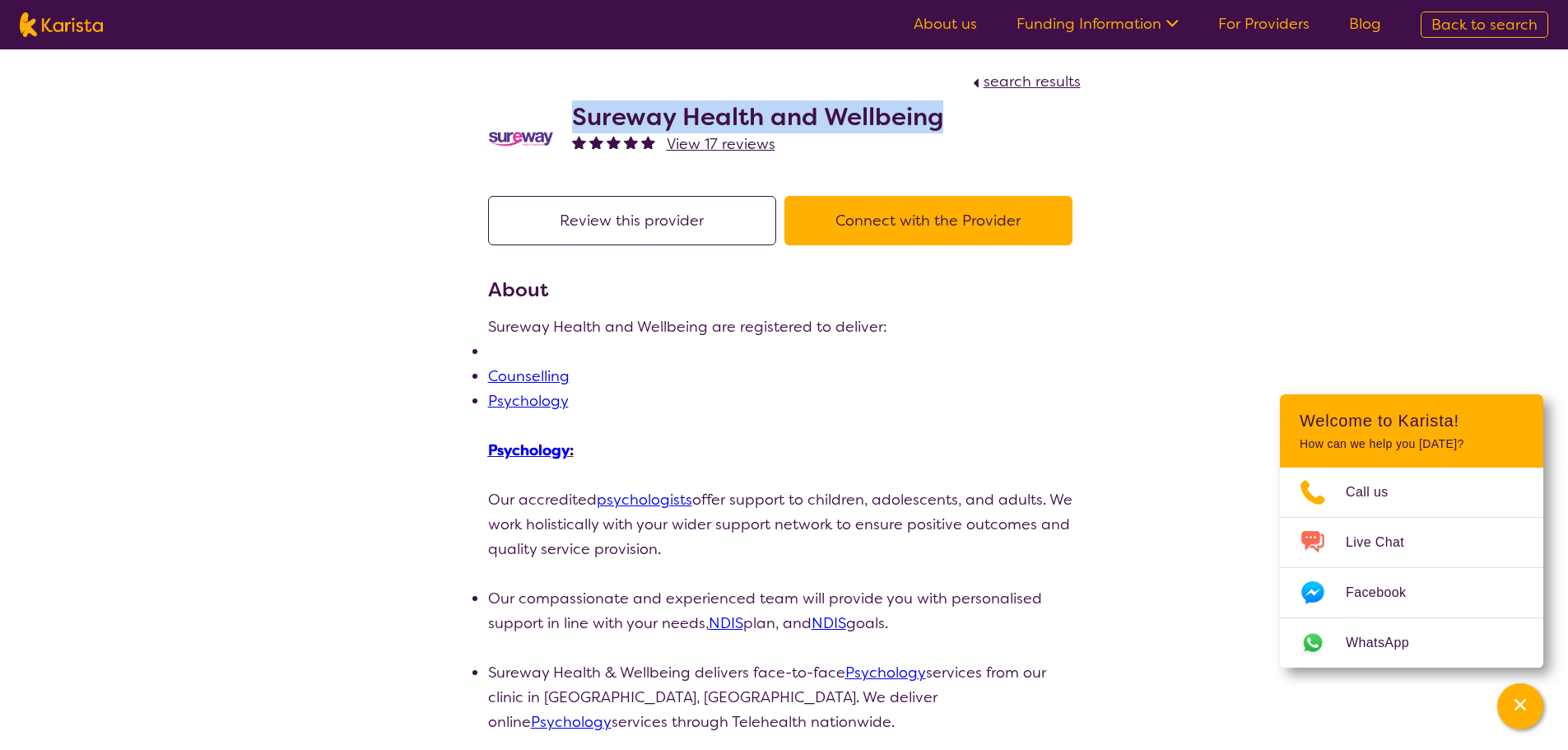
select select "by_score"
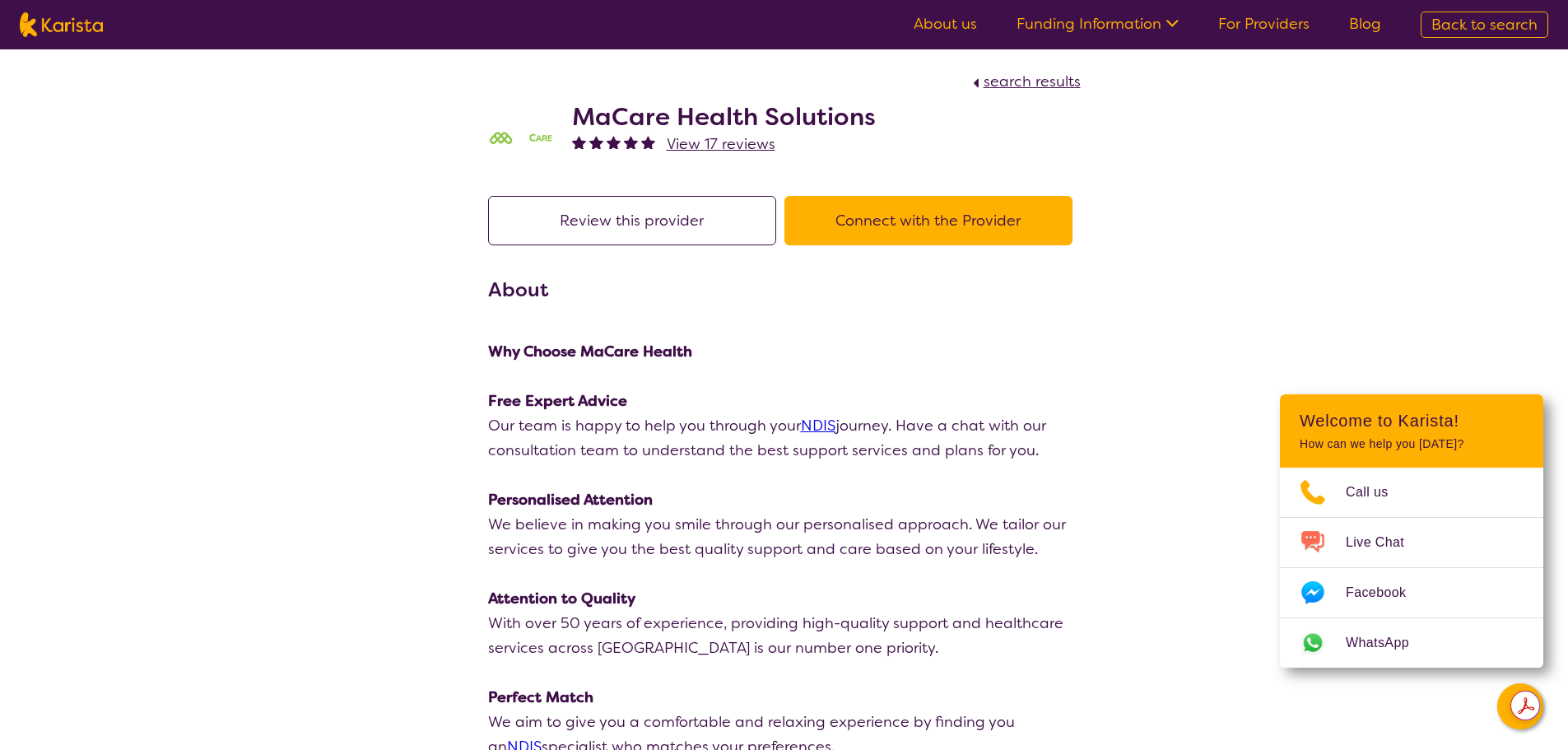
select select "by_score"
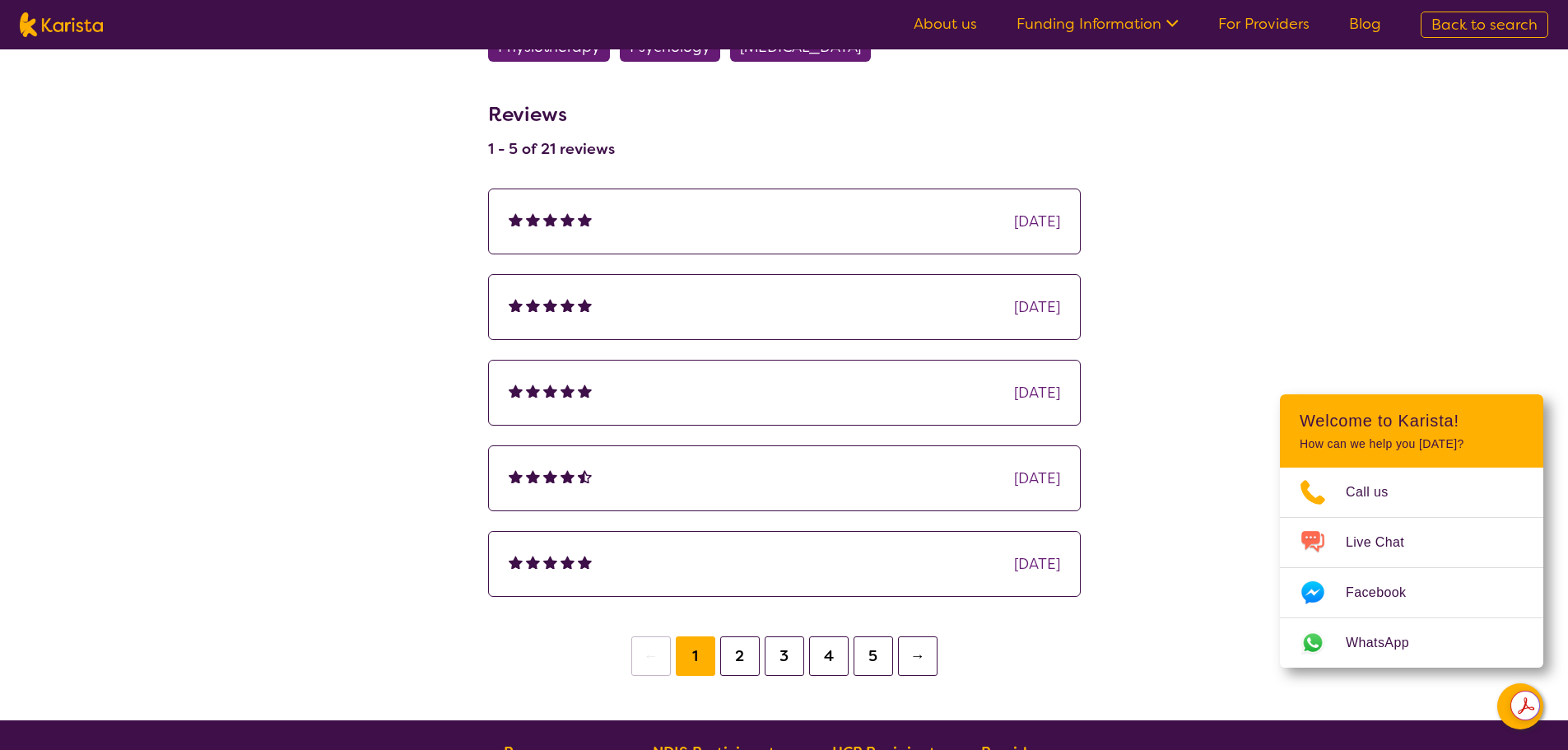
select select "by_score"
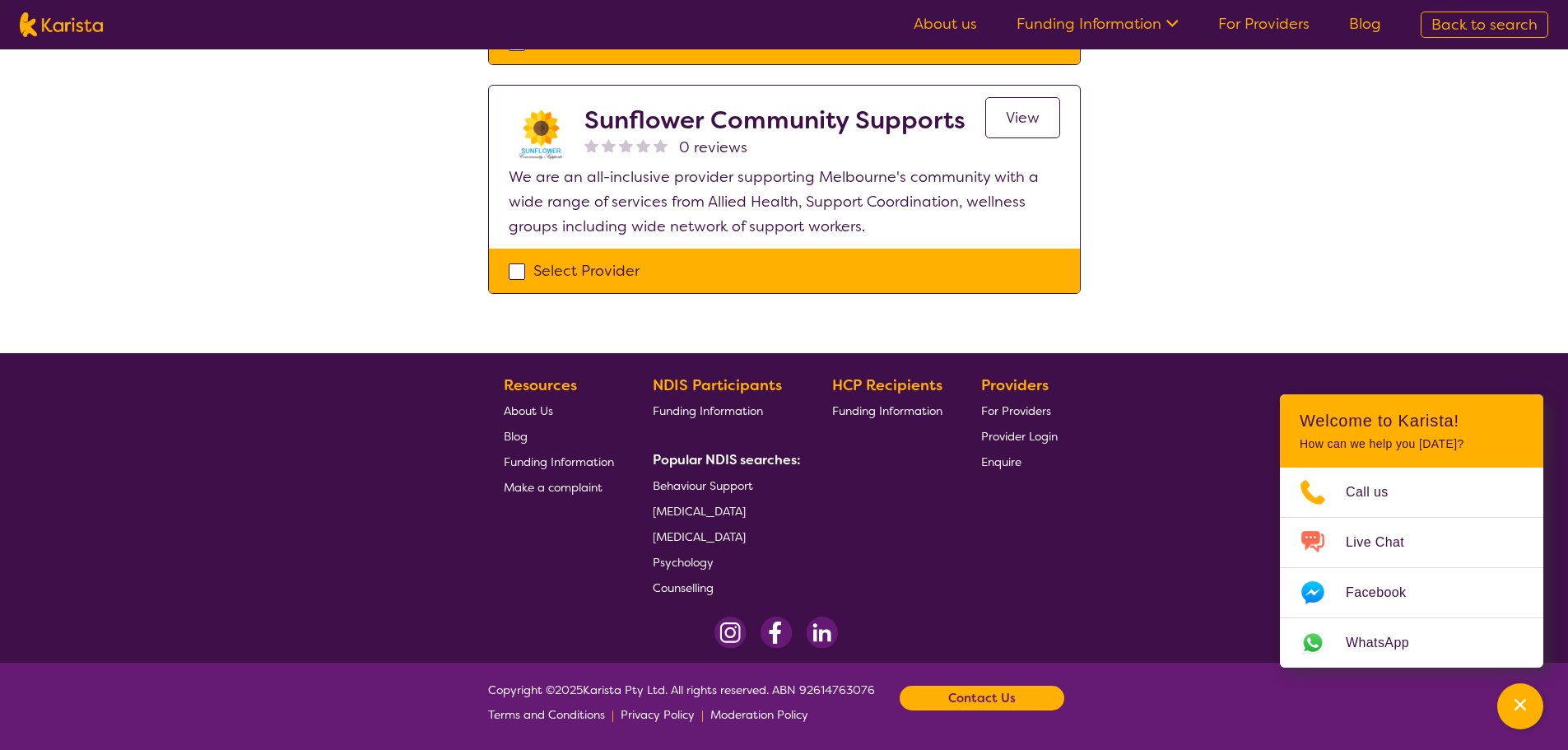
scroll to position [411, 0]
